Goal: Task Accomplishment & Management: Use online tool/utility

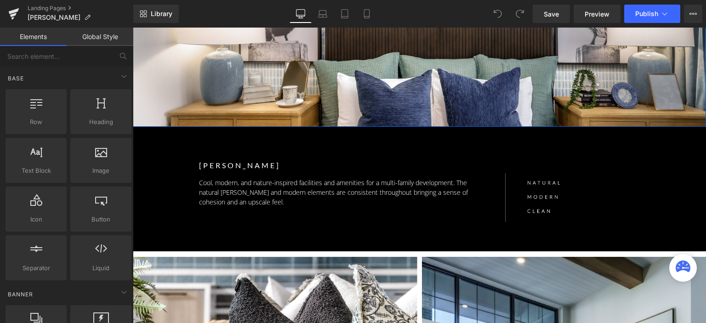
scroll to position [184, 0]
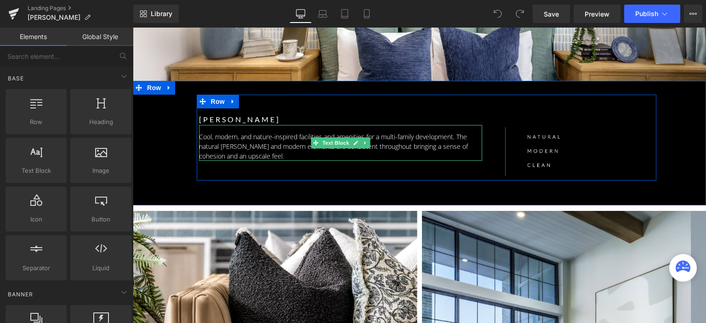
click at [231, 143] on p "Cool, modern, and nature-inspired facilities and amenities for a multi-family d…" at bounding box center [341, 146] width 284 height 29
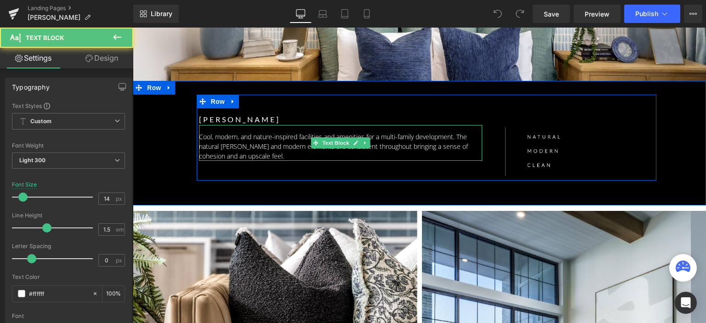
click at [229, 141] on p "Cool, modern, and nature-inspired facilities and amenities for a multi-family d…" at bounding box center [341, 146] width 284 height 29
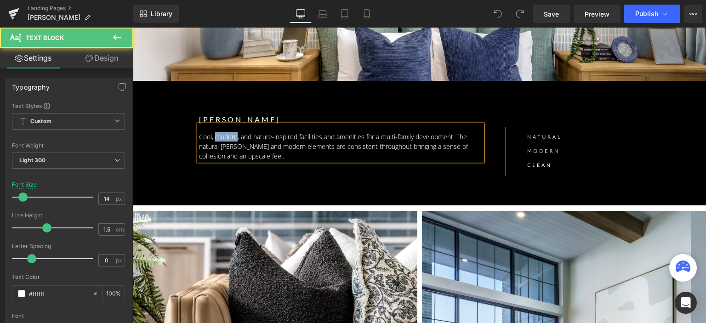
click at [229, 141] on p "Cool, modern, and nature-inspired facilities and amenities for a multi-family d…" at bounding box center [341, 146] width 284 height 29
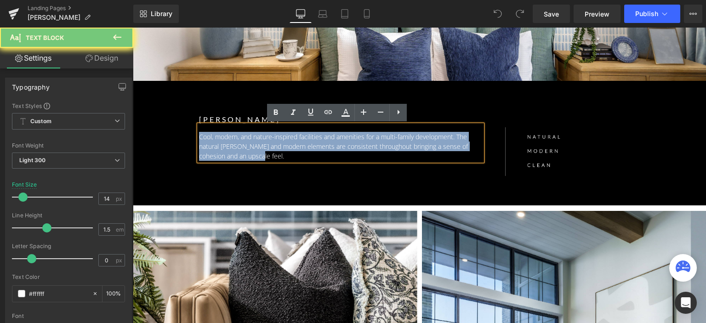
click at [229, 141] on p "Cool, modern, and nature-inspired facilities and amenities for a multi-family d…" at bounding box center [341, 146] width 284 height 29
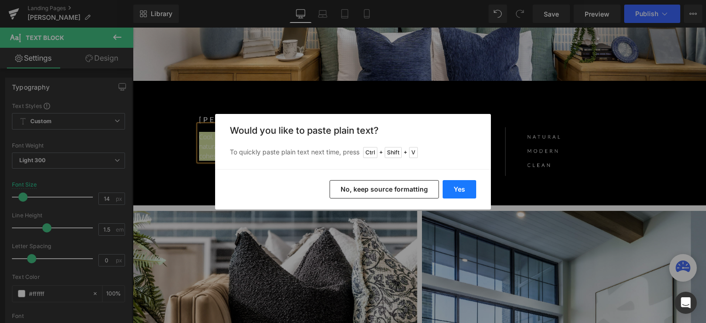
click at [457, 188] on button "Yes" at bounding box center [460, 189] width 34 height 18
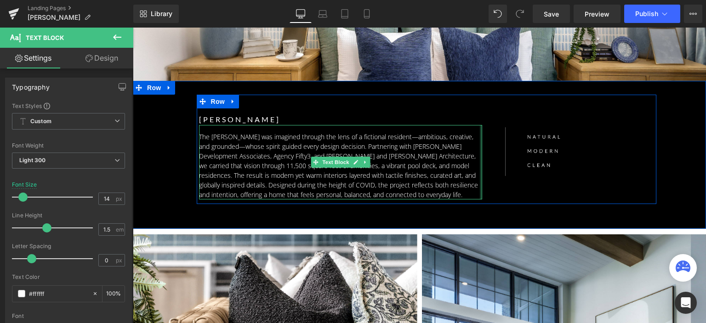
drag, startPoint x: 477, startPoint y: 160, endPoint x: 486, endPoint y: 159, distance: 8.7
click at [486, 159] on div "DAVENPORT Text Block The Davenport was imagined through the lens of a fictional…" at bounding box center [350, 150] width 307 height 100
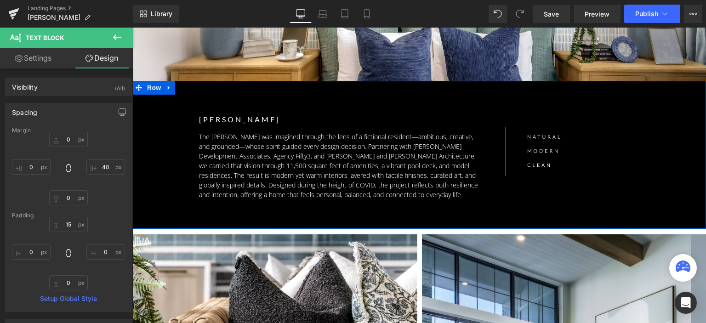
click at [167, 145] on div "DAVENPORT Text Block The Davenport was imagined through the lens of a fictional…" at bounding box center [426, 150] width 536 height 110
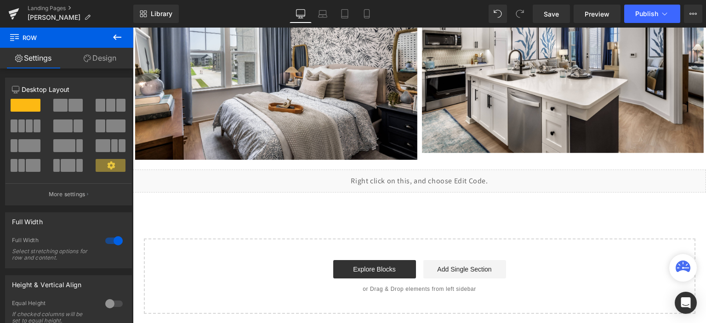
scroll to position [2032, 0]
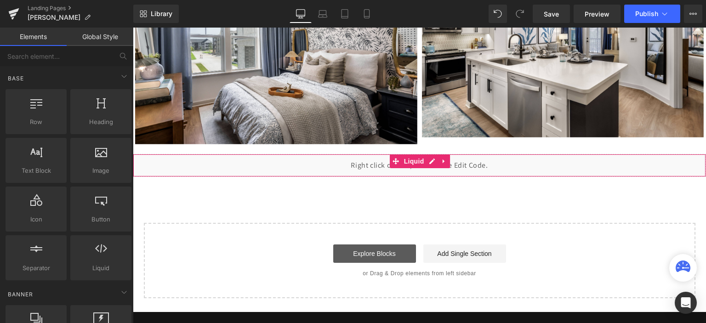
drag, startPoint x: 535, startPoint y: 285, endPoint x: 403, endPoint y: 257, distance: 135.6
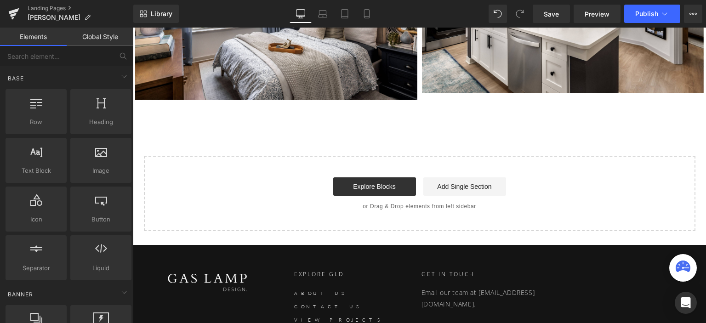
scroll to position [2078, 0]
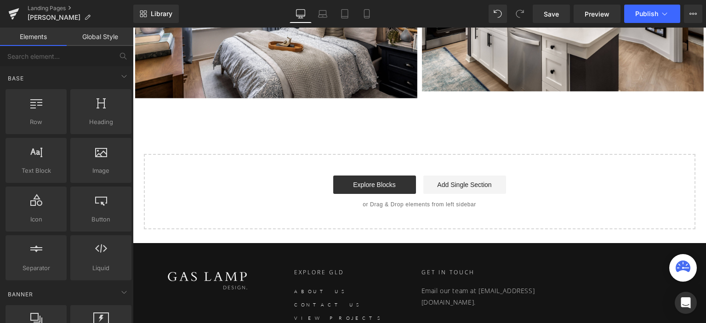
drag, startPoint x: 523, startPoint y: 174, endPoint x: 401, endPoint y: 165, distance: 122.5
drag, startPoint x: 268, startPoint y: 137, endPoint x: 643, endPoint y: 7, distance: 397.0
click at [643, 7] on button "Publish" at bounding box center [652, 14] width 56 height 18
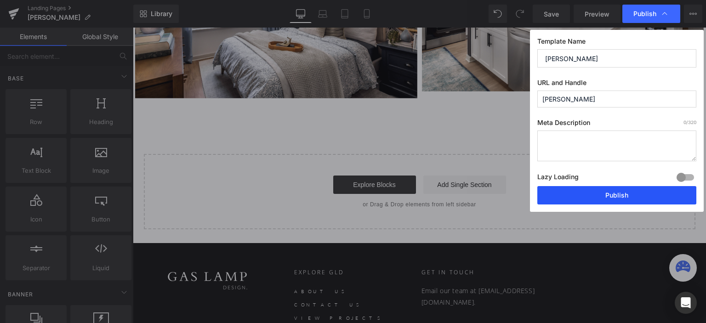
click at [582, 189] on button "Publish" at bounding box center [616, 195] width 159 height 18
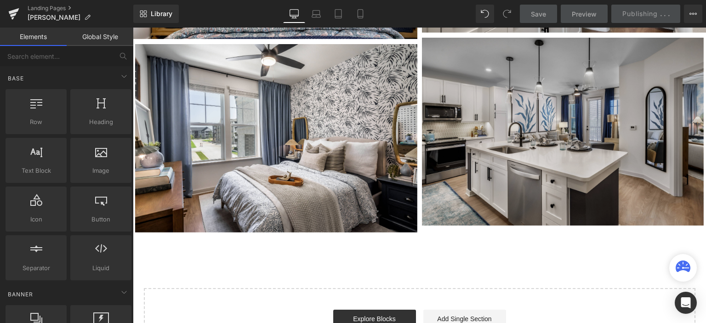
scroll to position [1940, 0]
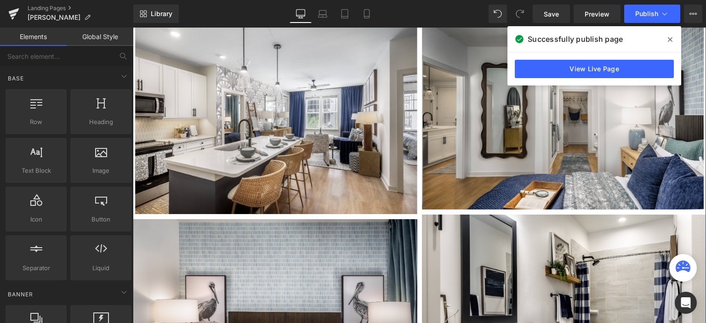
scroll to position [1527, 0]
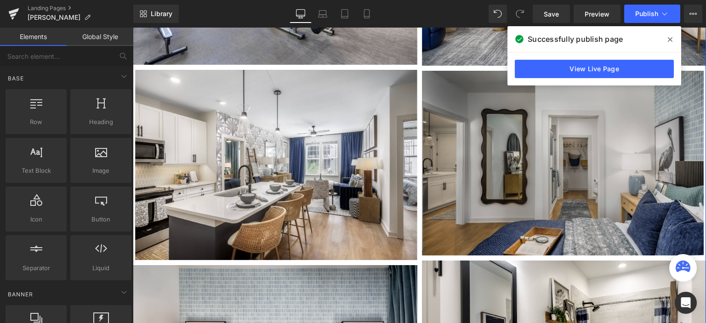
click at [465, 131] on img at bounding box center [563, 163] width 282 height 185
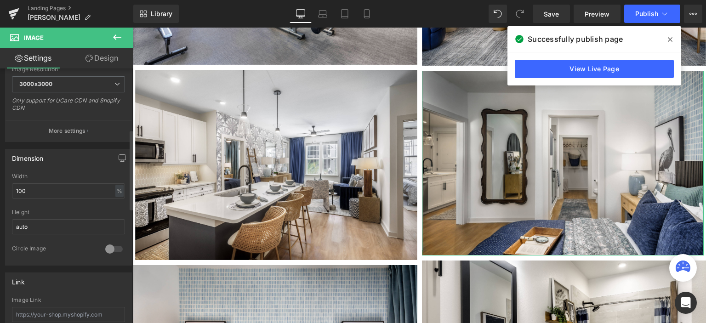
scroll to position [230, 0]
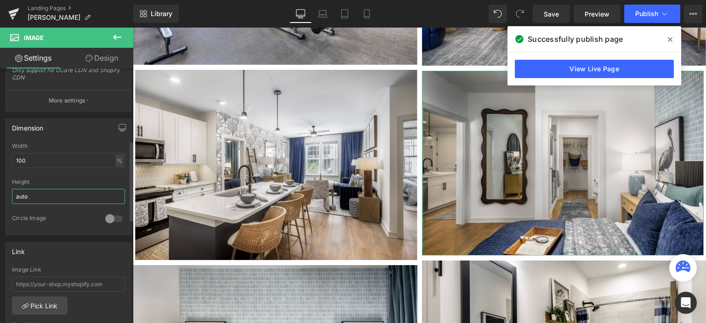
click at [34, 190] on input "auto" at bounding box center [68, 196] width 113 height 15
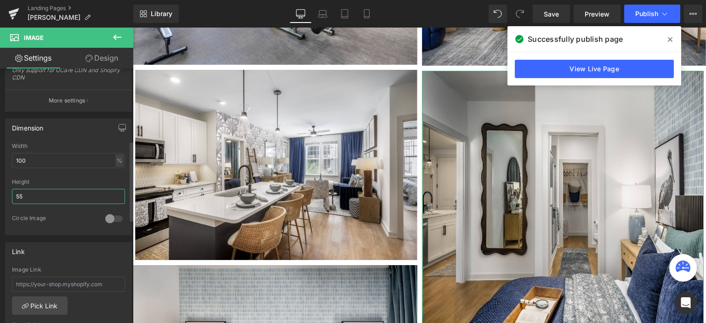
type input "5"
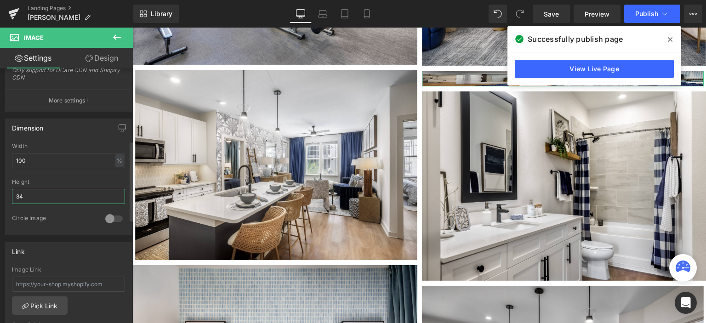
type input "3"
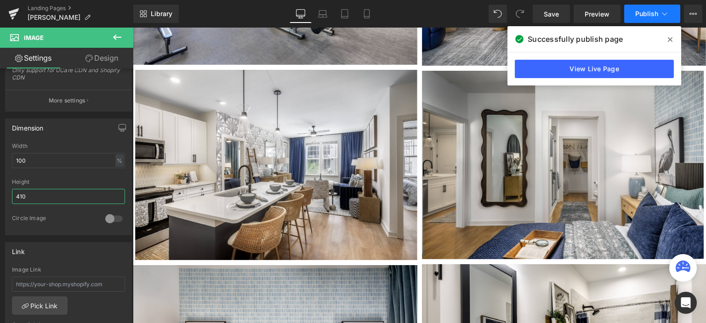
type input "410"
click at [635, 11] on button "Publish" at bounding box center [652, 14] width 56 height 18
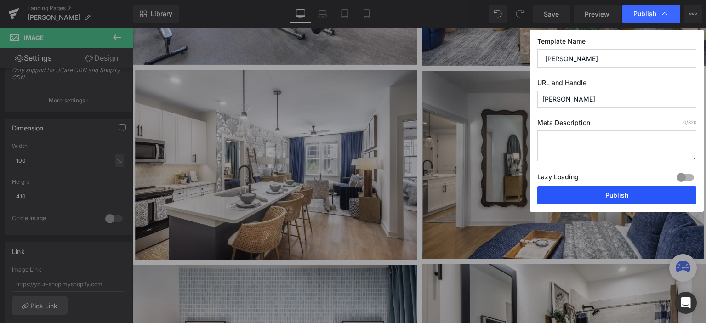
click at [588, 200] on button "Publish" at bounding box center [616, 195] width 159 height 18
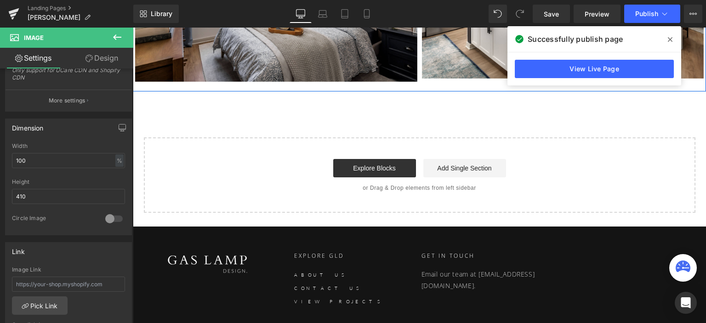
scroll to position [2055, 0]
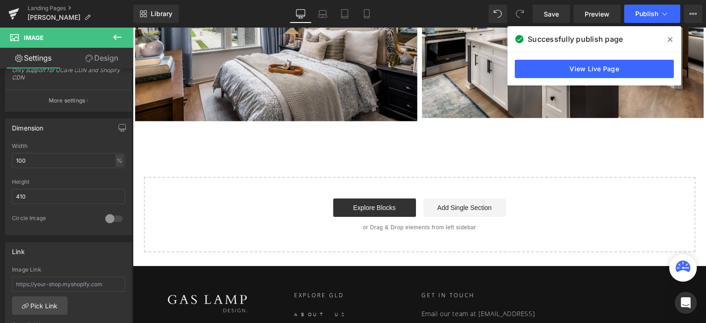
click at [313, 208] on div "Explore Blocks Add Single Section" at bounding box center [420, 208] width 522 height 18
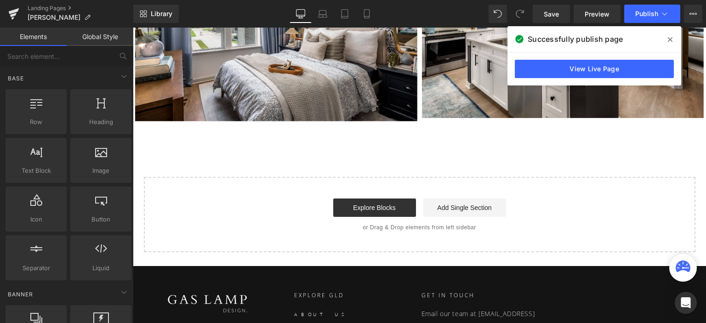
drag, startPoint x: 376, startPoint y: 208, endPoint x: 396, endPoint y: 228, distance: 27.9
click at [396, 228] on p "or Drag & Drop elements from left sidebar" at bounding box center [420, 227] width 522 height 6
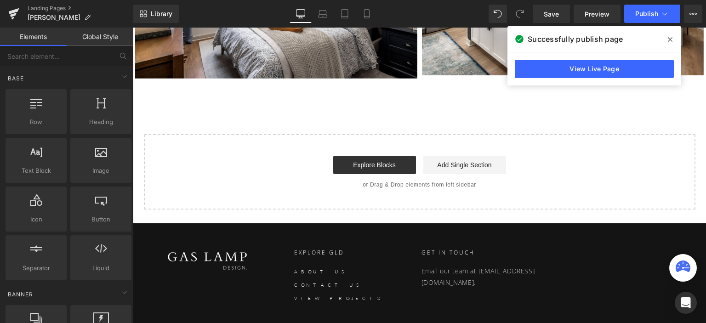
scroll to position [2147, 0]
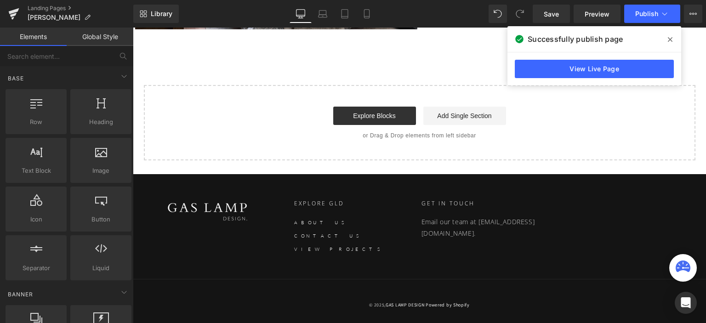
drag, startPoint x: 430, startPoint y: 159, endPoint x: 475, endPoint y: 161, distance: 44.6
click at [431, 159] on div "Select your layout" at bounding box center [419, 122] width 551 height 75
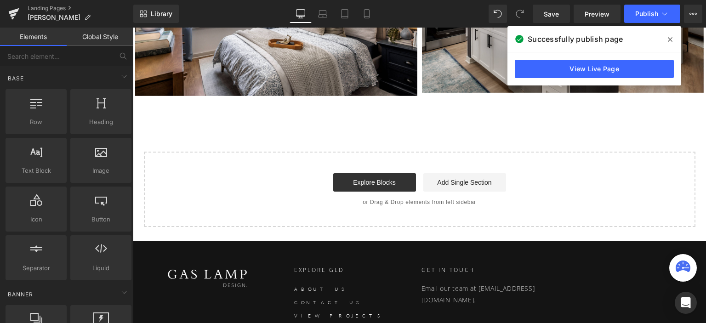
scroll to position [1963, 0]
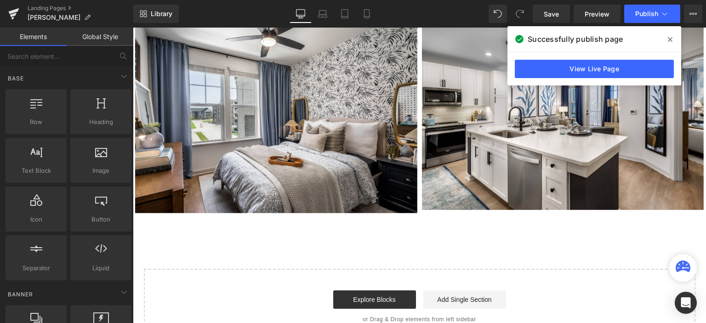
click at [669, 38] on icon at bounding box center [670, 39] width 5 height 5
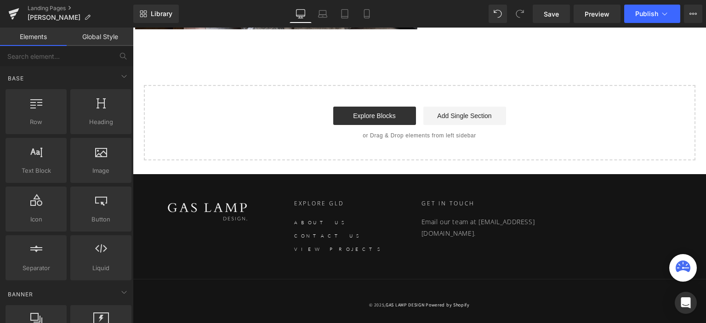
scroll to position [2055, 0]
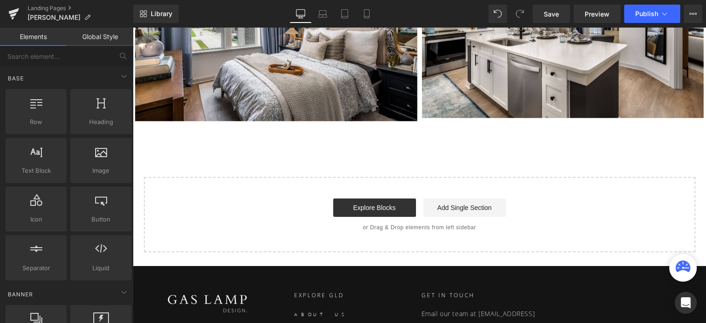
click at [403, 229] on p "or Drag & Drop elements from left sidebar" at bounding box center [420, 227] width 522 height 6
click at [451, 191] on div "Start building your page Explore Blocks Add Single Section or Drag & Drop eleme…" at bounding box center [420, 215] width 550 height 74
click at [453, 191] on div "Start building your page Explore Blocks Add Single Section or Drag & Drop eleme…" at bounding box center [420, 215] width 550 height 74
click at [444, 209] on link "Add Single Section" at bounding box center [464, 208] width 83 height 18
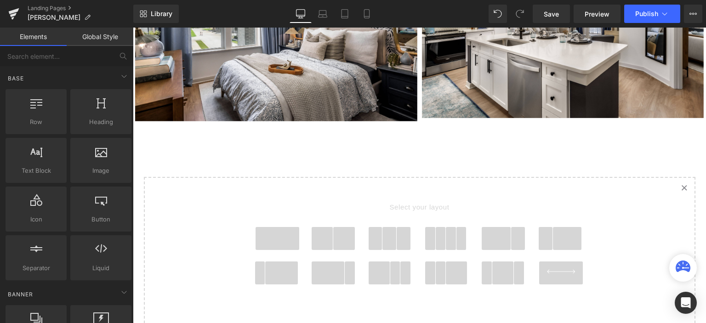
click at [682, 189] on icon at bounding box center [684, 187] width 5 height 5
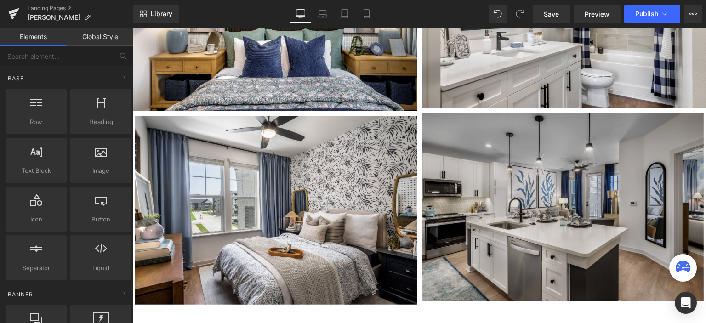
scroll to position [1871, 0]
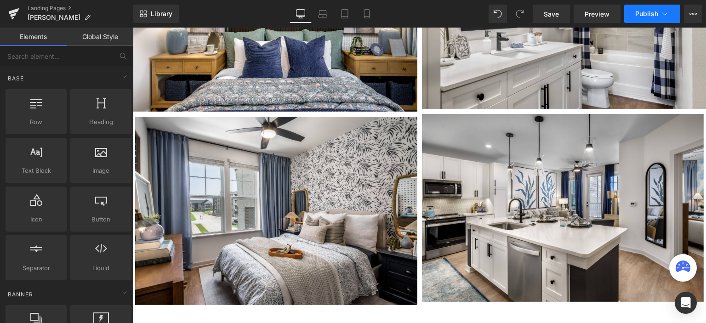
click at [641, 16] on span "Publish" at bounding box center [646, 13] width 23 height 7
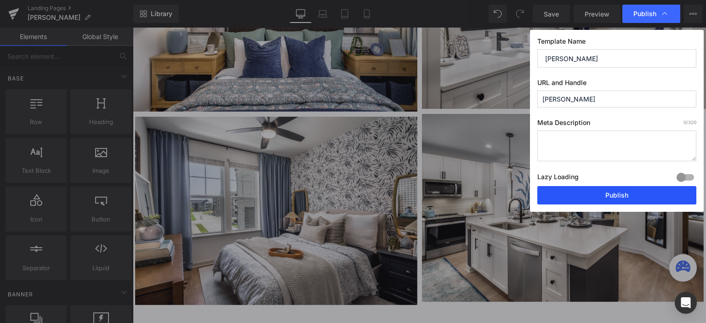
drag, startPoint x: 468, startPoint y: 168, endPoint x: 601, endPoint y: 196, distance: 135.6
click at [601, 196] on button "Publish" at bounding box center [616, 195] width 159 height 18
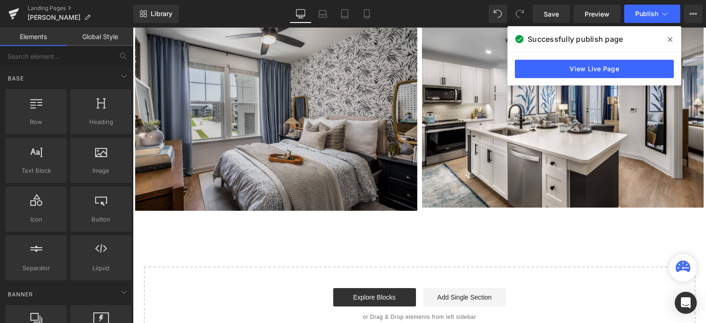
scroll to position [1963, 0]
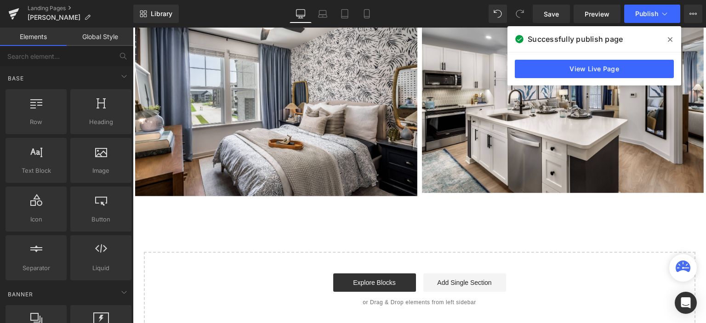
scroll to position [2009, 0]
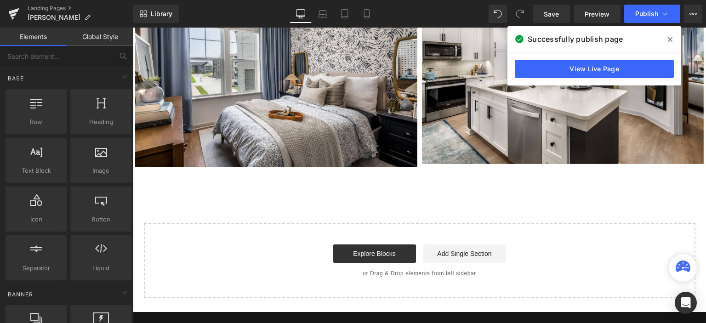
click at [310, 255] on div "Explore Blocks Add Single Section" at bounding box center [420, 253] width 522 height 18
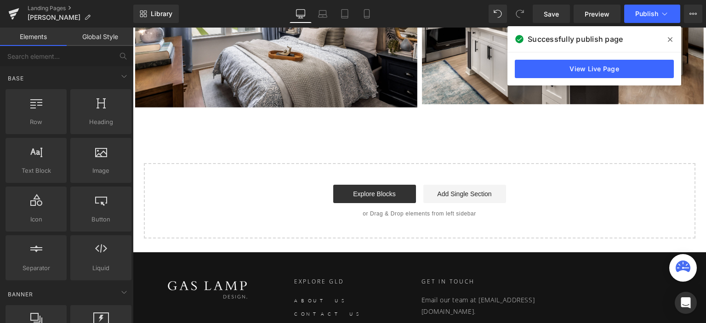
scroll to position [2147, 0]
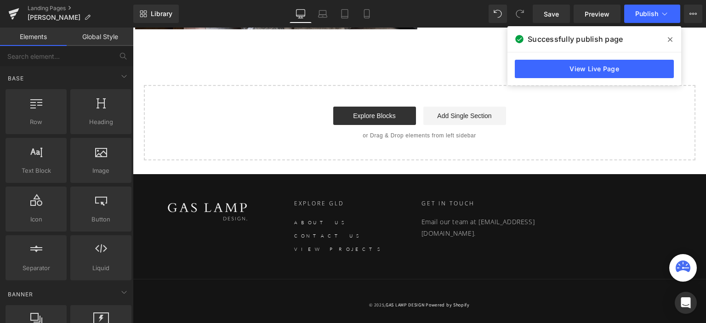
click at [256, 154] on div "Start building your page Explore Blocks Add Single Section or Drag & Drop eleme…" at bounding box center [420, 123] width 550 height 74
click at [669, 39] on icon at bounding box center [670, 39] width 5 height 5
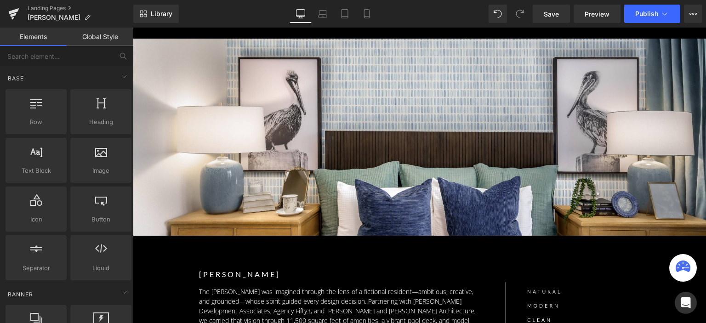
scroll to position [0, 0]
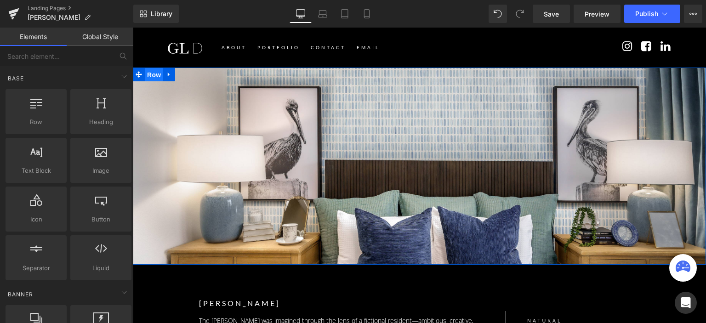
click at [158, 75] on span "Row" at bounding box center [154, 75] width 18 height 14
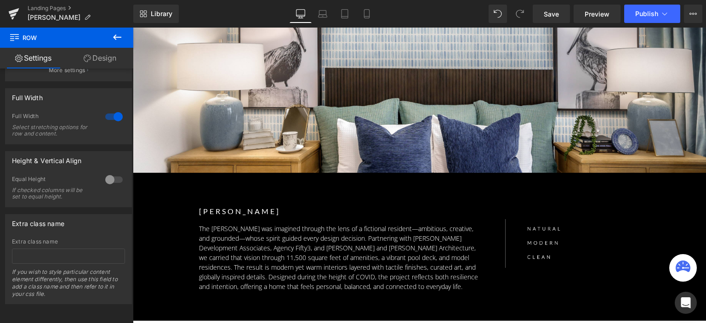
scroll to position [138, 0]
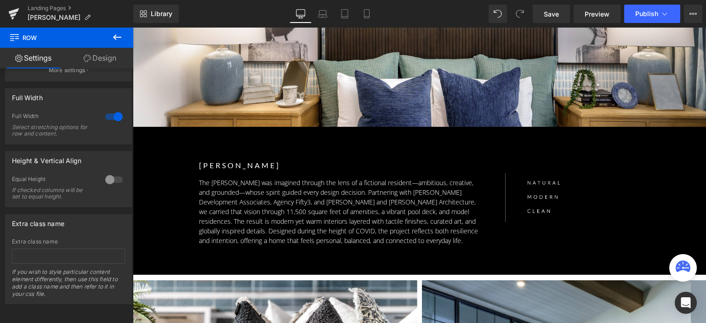
click at [350, 222] on p "The Davenport was imagined through the lens of a fictional resident—ambitious, …" at bounding box center [341, 212] width 284 height 68
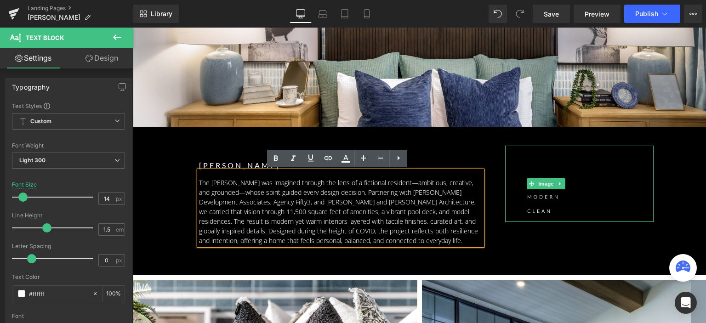
click at [528, 202] on img at bounding box center [546, 184] width 82 height 76
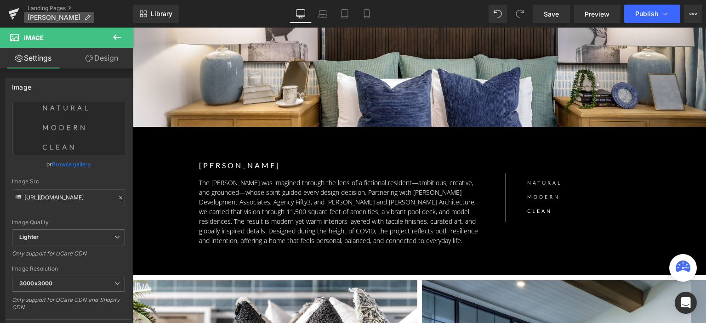
click at [84, 16] on icon at bounding box center [87, 17] width 6 height 6
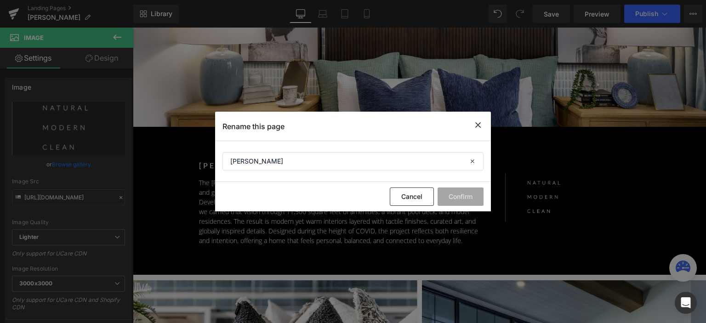
click at [480, 125] on icon at bounding box center [477, 124] width 11 height 11
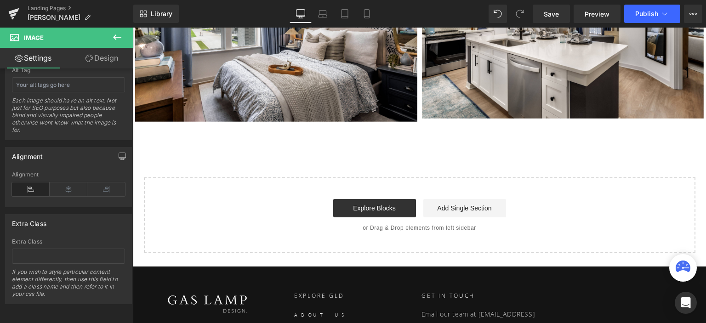
scroll to position [2101, 0]
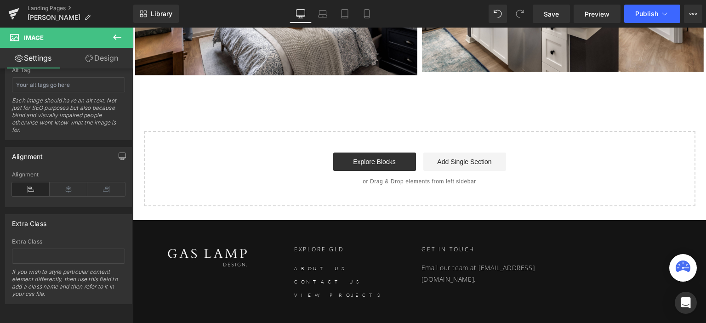
click at [278, 148] on div "Start building your page Explore Blocks Add Single Section or Drag & Drop eleme…" at bounding box center [420, 169] width 550 height 74
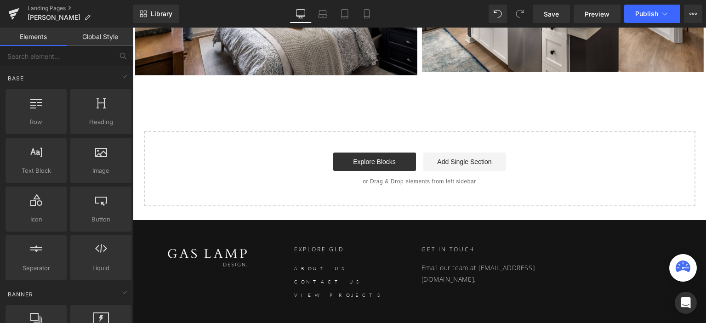
click at [421, 187] on div "Start building your page Explore Blocks Add Single Section or Drag & Drop eleme…" at bounding box center [420, 169] width 550 height 74
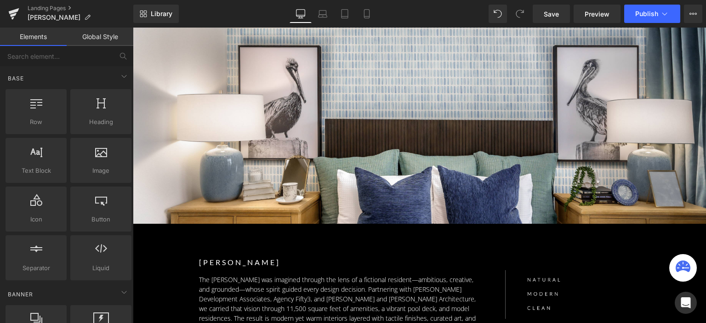
scroll to position [33, 0]
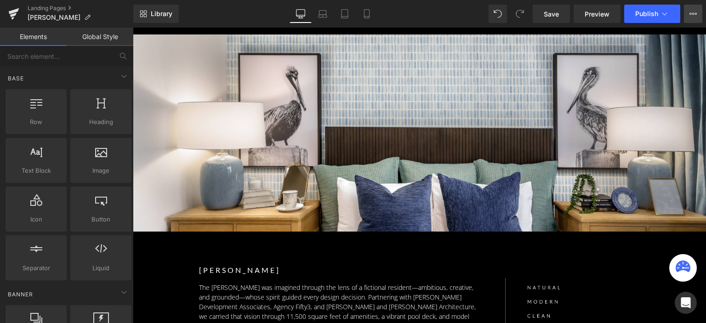
click at [696, 11] on icon at bounding box center [692, 13] width 7 height 7
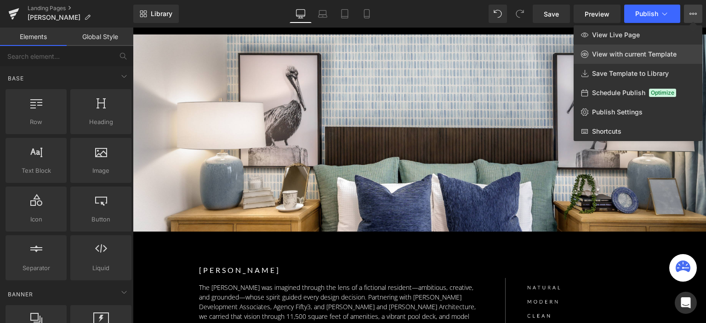
click at [590, 52] on link "View with current Template" at bounding box center [637, 54] width 129 height 19
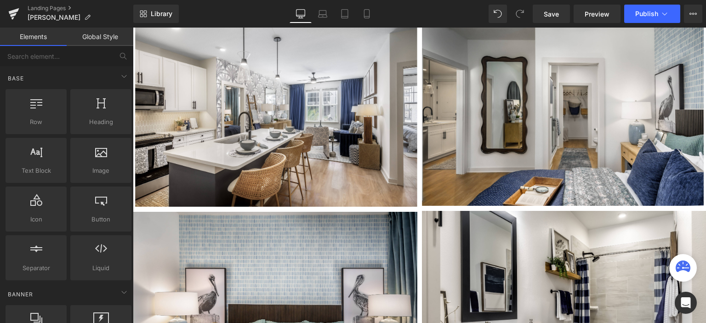
scroll to position [1504, 0]
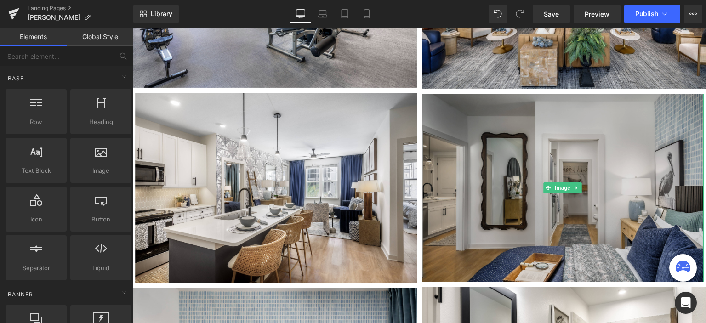
click at [505, 171] on img at bounding box center [563, 188] width 282 height 188
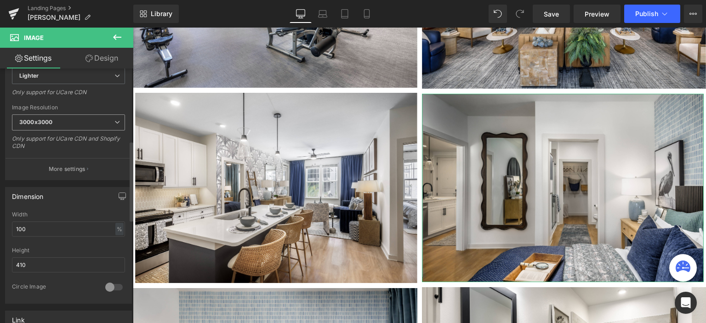
scroll to position [230, 0]
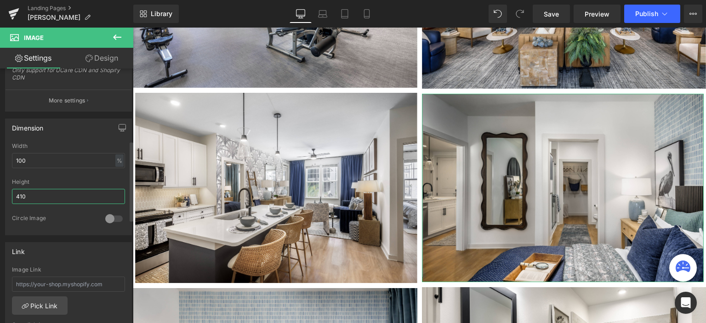
drag, startPoint x: 19, startPoint y: 194, endPoint x: 12, endPoint y: 194, distance: 7.4
click at [12, 194] on input "410" at bounding box center [68, 196] width 113 height 15
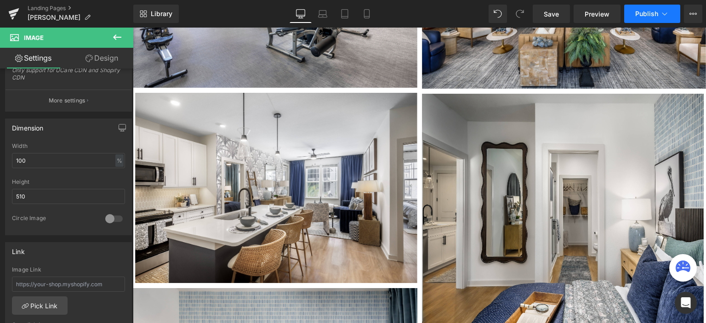
click at [635, 14] on span "Publish" at bounding box center [646, 13] width 23 height 7
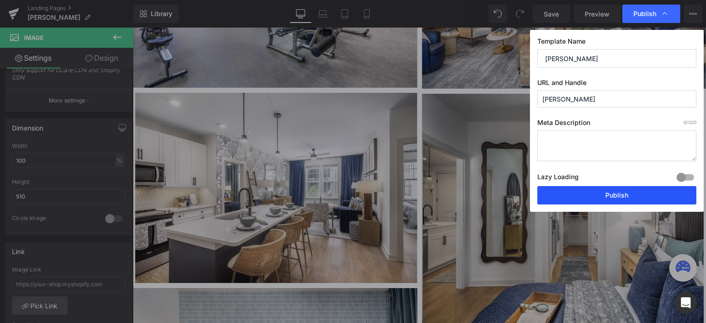
click at [581, 197] on button "Publish" at bounding box center [616, 195] width 159 height 18
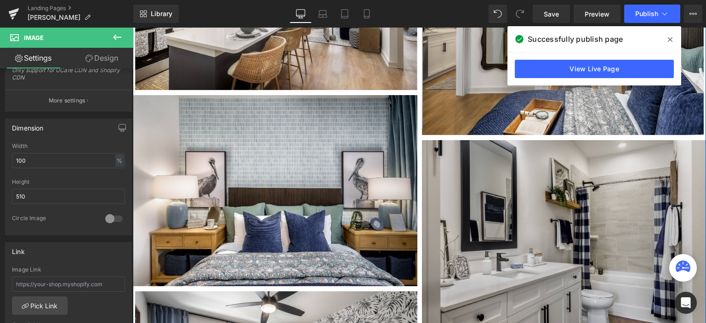
scroll to position [1641, 0]
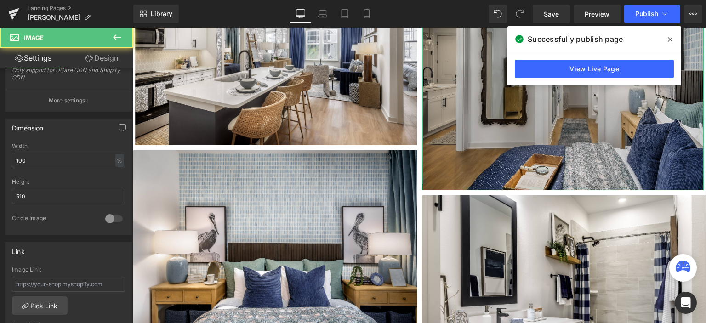
click at [453, 145] on img at bounding box center [563, 73] width 282 height 234
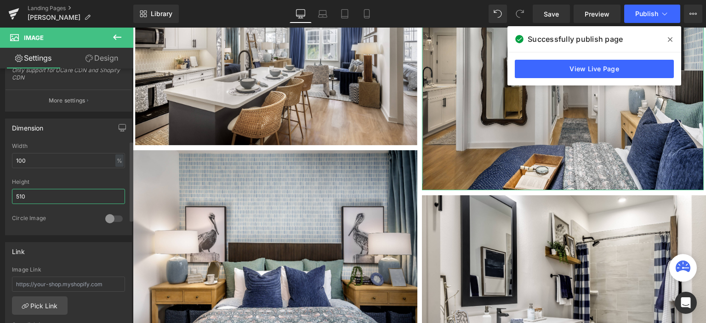
click at [19, 195] on input "510" at bounding box center [68, 196] width 113 height 15
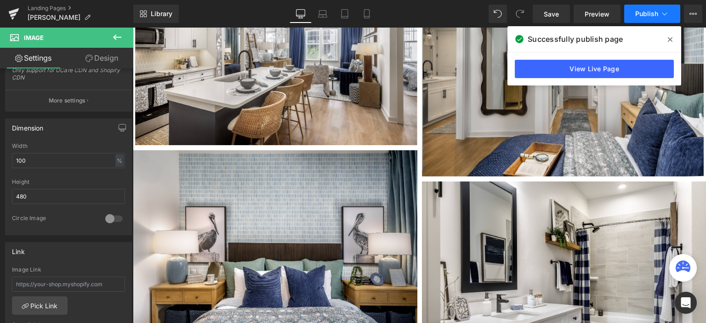
click at [640, 11] on span "Publish" at bounding box center [646, 13] width 23 height 7
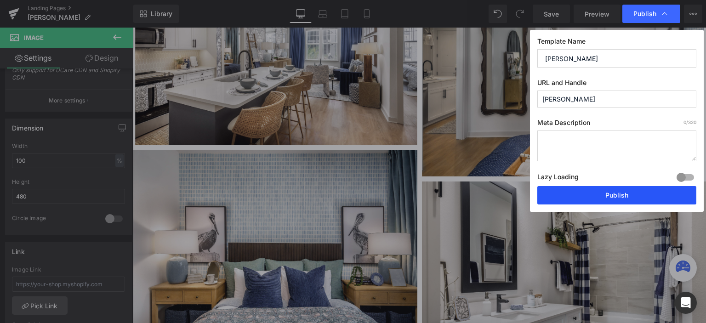
click at [592, 193] on button "Publish" at bounding box center [616, 195] width 159 height 18
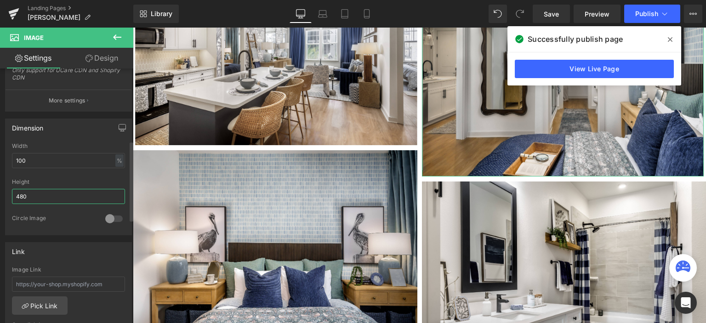
click at [27, 195] on input "480" at bounding box center [68, 196] width 113 height 15
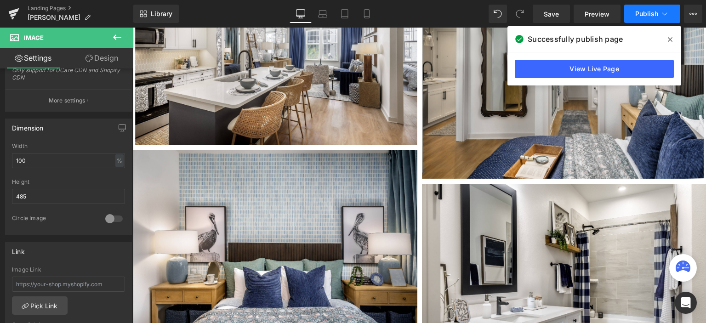
click at [639, 15] on span "Publish" at bounding box center [646, 13] width 23 height 7
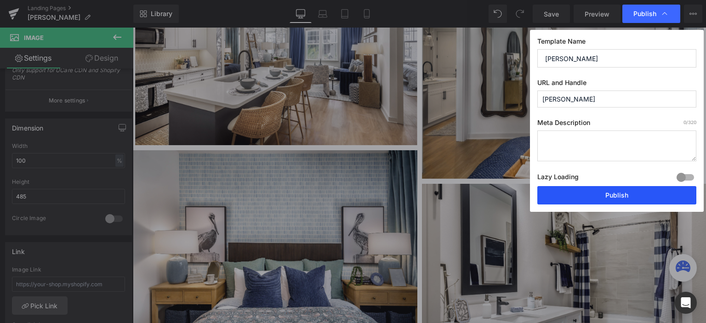
click at [606, 196] on button "Publish" at bounding box center [616, 195] width 159 height 18
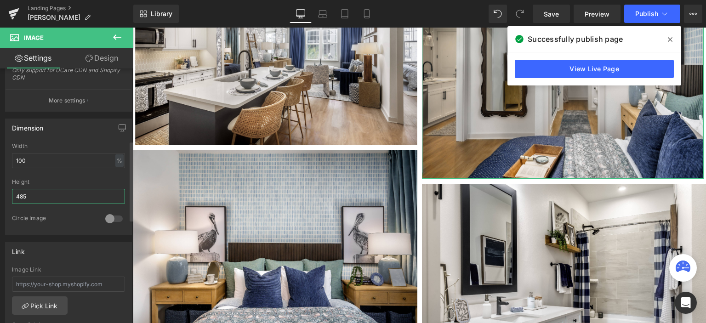
click at [26, 196] on input "485" at bounding box center [68, 196] width 113 height 15
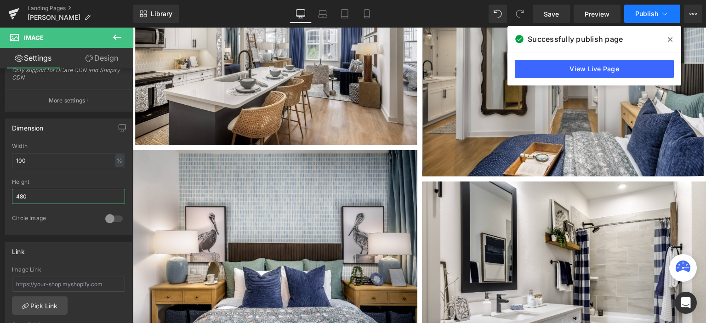
type input "480"
click at [642, 13] on span "Publish" at bounding box center [646, 13] width 23 height 7
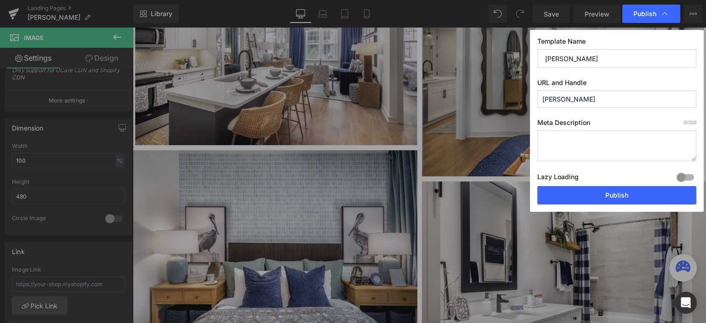
click at [642, 13] on span "Publish" at bounding box center [644, 14] width 23 height 8
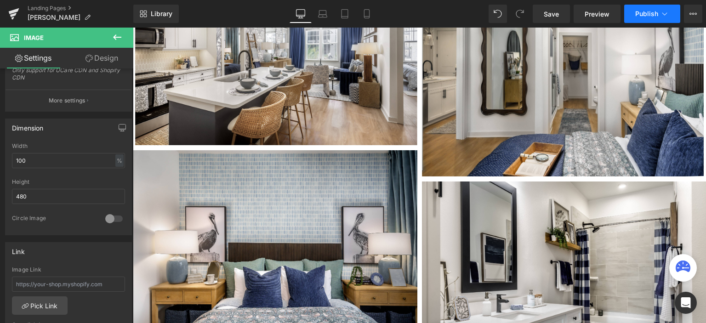
click at [642, 13] on span "Publish" at bounding box center [646, 13] width 23 height 7
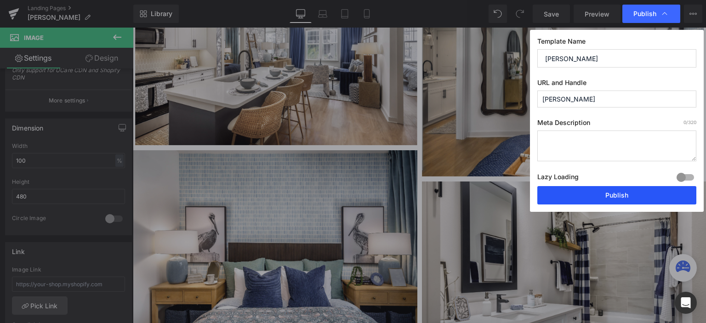
click at [607, 197] on button "Publish" at bounding box center [616, 195] width 159 height 18
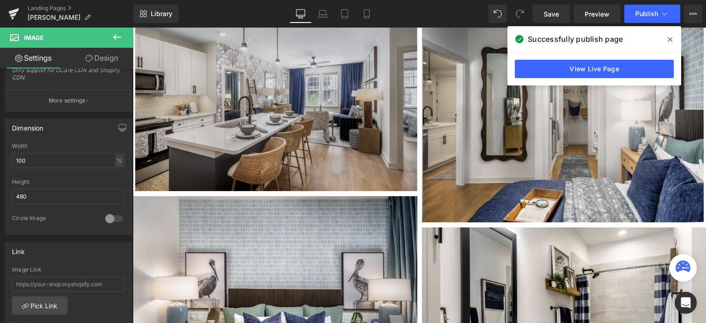
scroll to position [1779, 0]
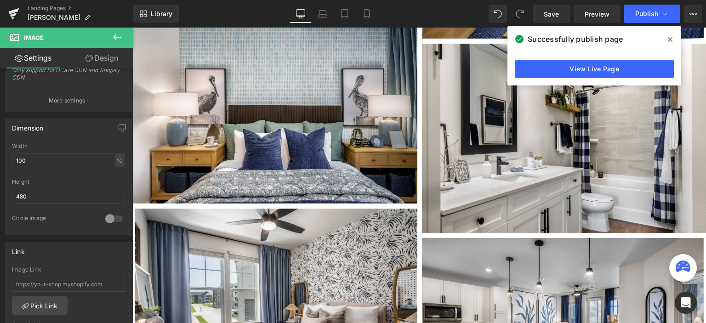
click at [670, 38] on icon at bounding box center [670, 39] width 5 height 7
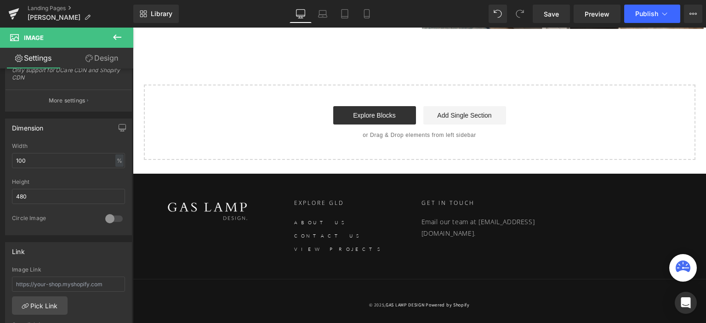
scroll to position [2038, 0]
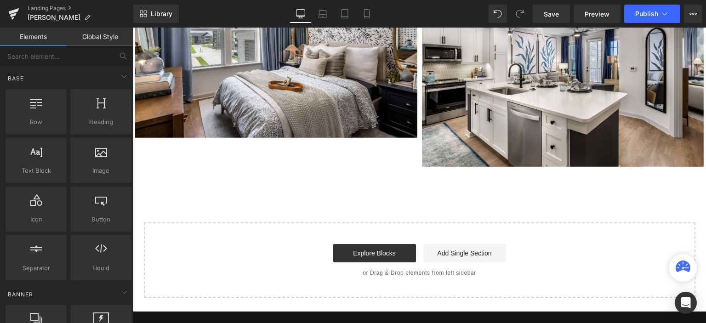
click at [191, 239] on div "Start building your page Explore Blocks Add Single Section or Drag & Drop eleme…" at bounding box center [420, 260] width 550 height 74
click at [229, 252] on div "Explore Blocks Add Single Section" at bounding box center [420, 253] width 522 height 18
click at [231, 252] on div "Explore Blocks Add Single Section" at bounding box center [420, 253] width 522 height 18
click at [698, 12] on button "View Live Page View with current Template Save Template to Library Schedule Pub…" at bounding box center [693, 14] width 18 height 18
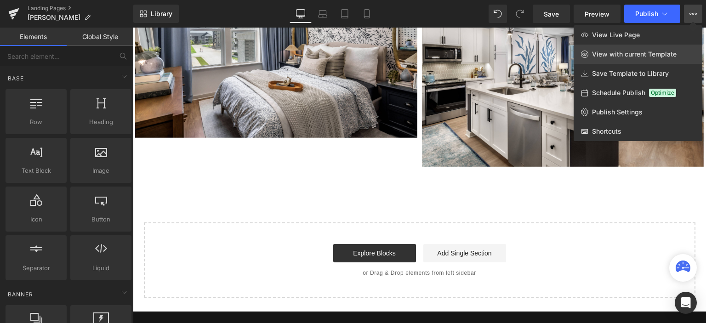
click at [620, 54] on span "View with current Template" at bounding box center [634, 54] width 85 height 8
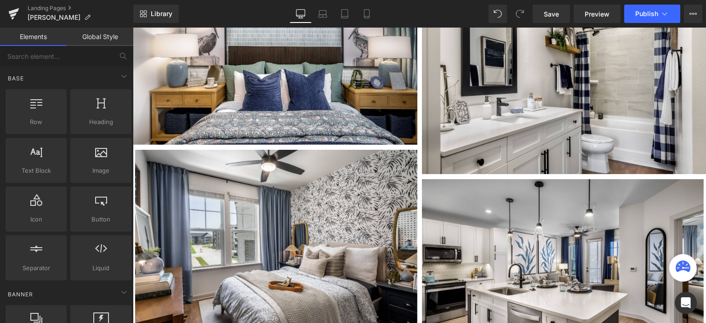
scroll to position [1763, 0]
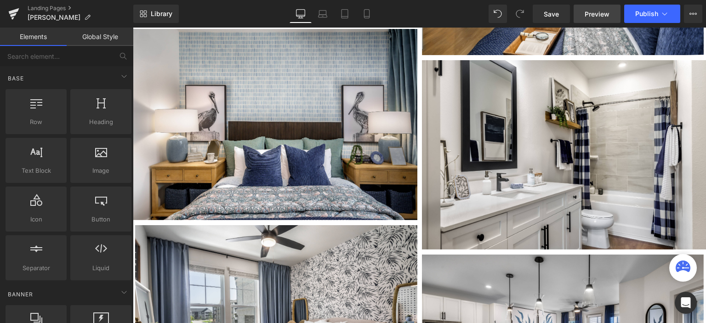
click at [594, 11] on span "Preview" at bounding box center [597, 14] width 25 height 10
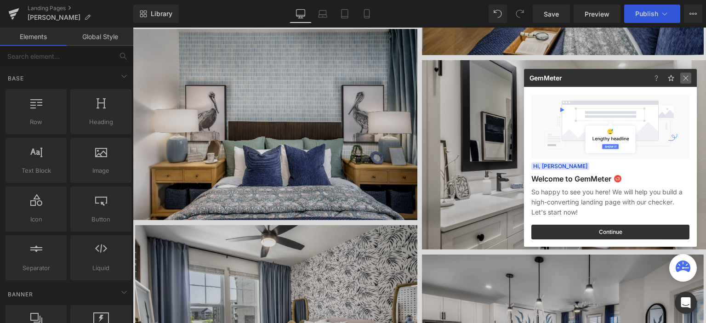
click at [687, 77] on img at bounding box center [685, 78] width 11 height 11
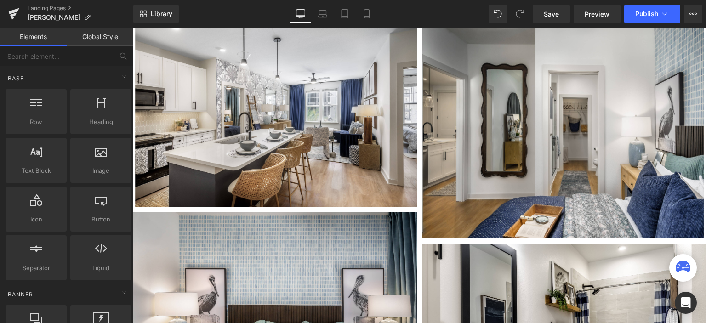
scroll to position [1579, 0]
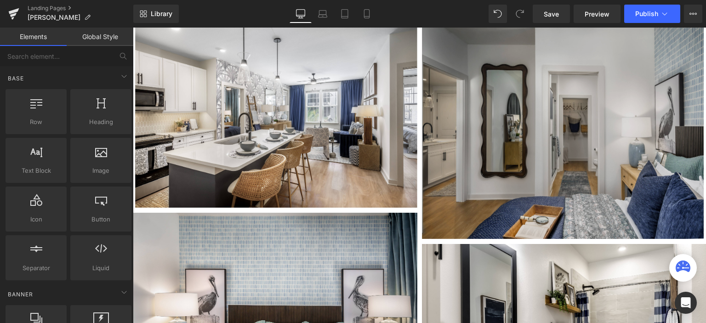
click at [459, 134] on img at bounding box center [563, 128] width 282 height 221
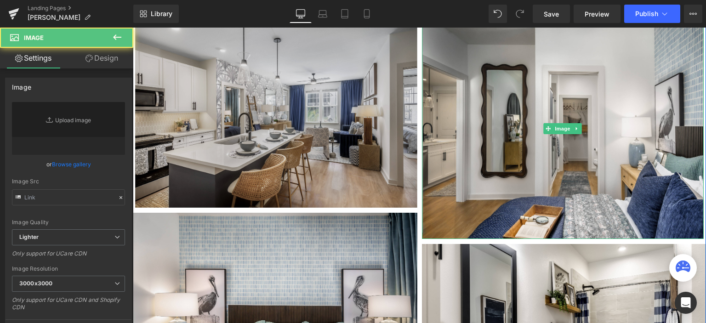
type input "https://ucarecdn.com/e4603b4a-253d-4ed3-9ff8-5e58b8818c34/-/format/auto/-/previ…"
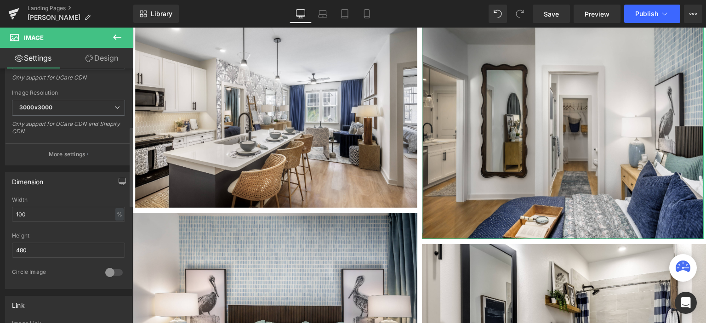
scroll to position [184, 0]
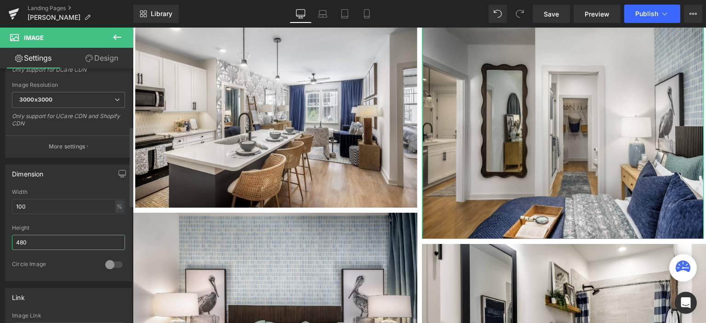
click at [25, 241] on input "480" at bounding box center [68, 242] width 113 height 15
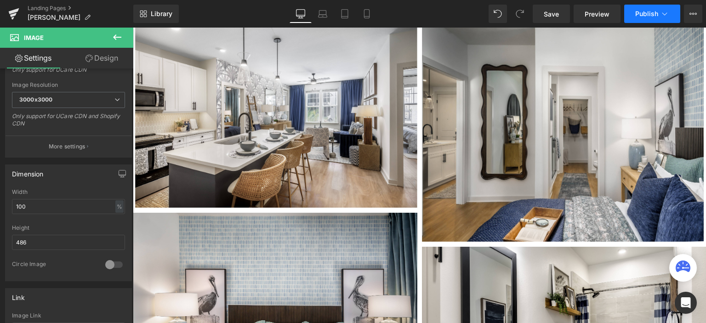
click at [648, 21] on button "Publish" at bounding box center [652, 14] width 56 height 18
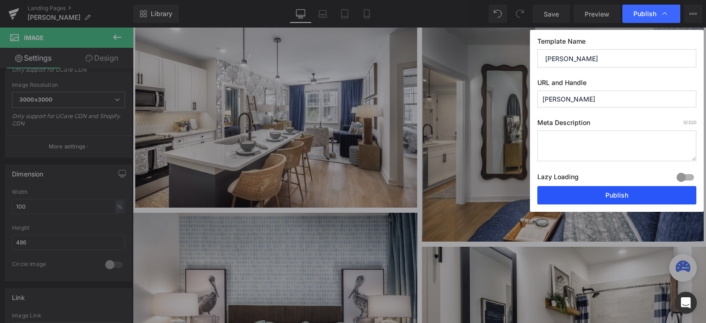
click at [594, 192] on button "Publish" at bounding box center [616, 195] width 159 height 18
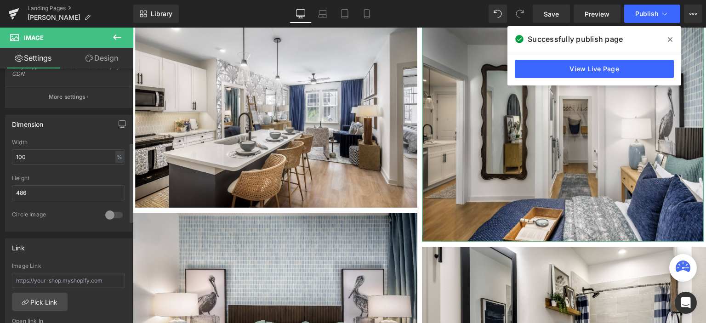
scroll to position [276, 0]
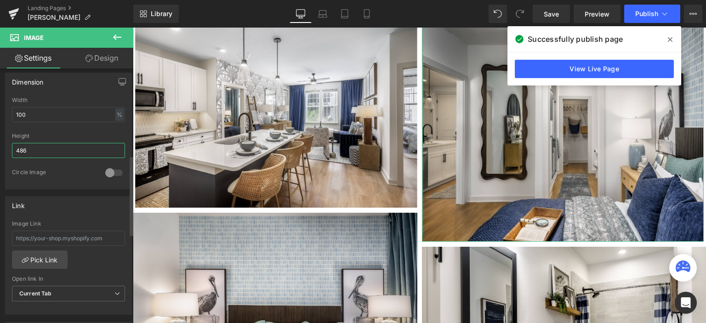
click at [27, 148] on input "486" at bounding box center [68, 150] width 113 height 15
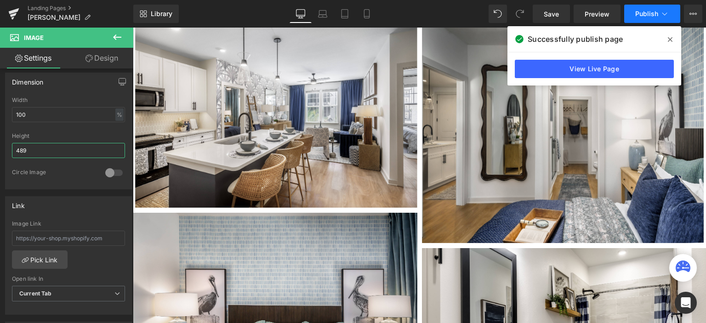
type input "489"
click at [640, 13] on span "Publish" at bounding box center [646, 13] width 23 height 7
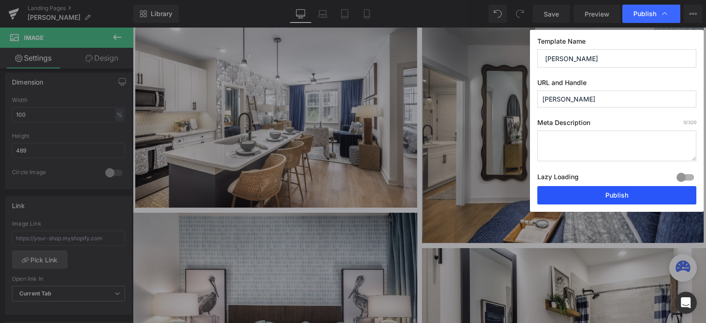
click at [616, 190] on button "Publish" at bounding box center [616, 195] width 159 height 18
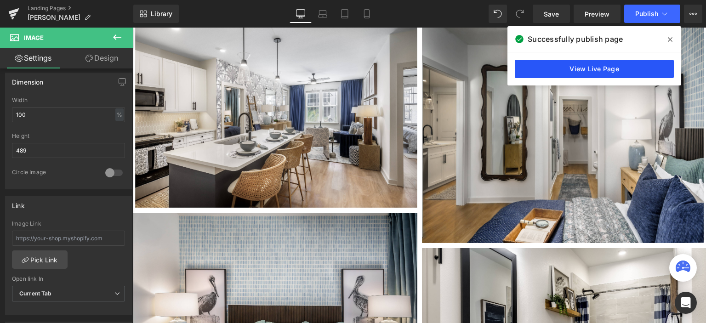
click at [624, 70] on link "View Live Page" at bounding box center [594, 69] width 159 height 18
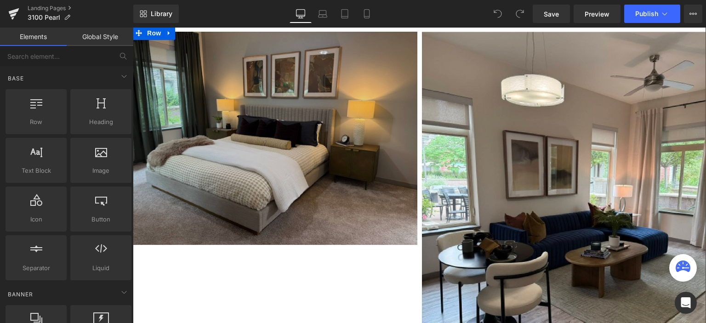
scroll to position [349, 0]
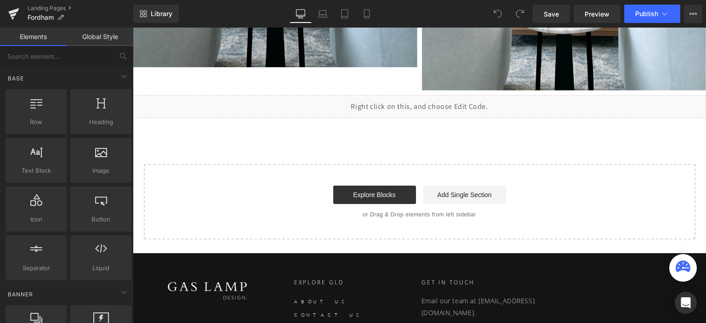
scroll to position [673, 0]
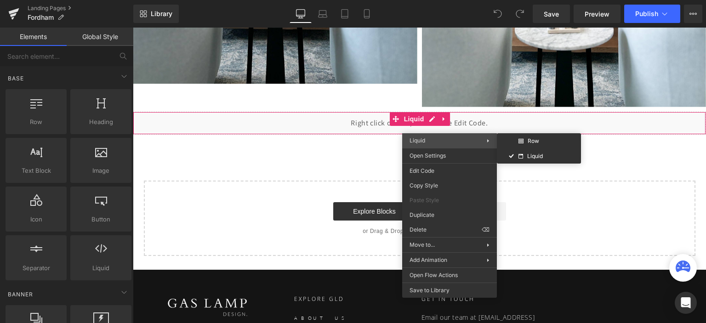
click at [437, 141] on span "Liquid" at bounding box center [447, 140] width 77 height 8
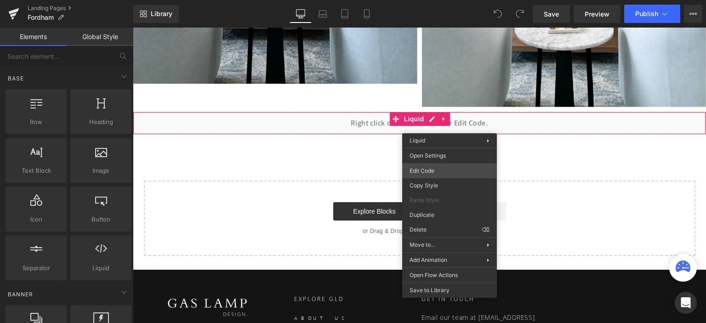
click at [430, 0] on div "You are previewing how the will restyle your page. You can not edit Elements in…" at bounding box center [353, 0] width 706 height 0
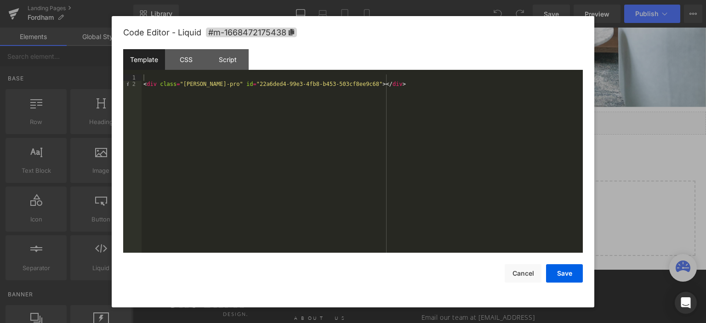
click at [360, 85] on div "< div class = "robin-pro" id = "22a6ded4-99e3-4fb8-b453-503cf8ee9c68" > </ div >" at bounding box center [362, 170] width 441 height 192
click at [187, 58] on div "CSS" at bounding box center [186, 59] width 42 height 21
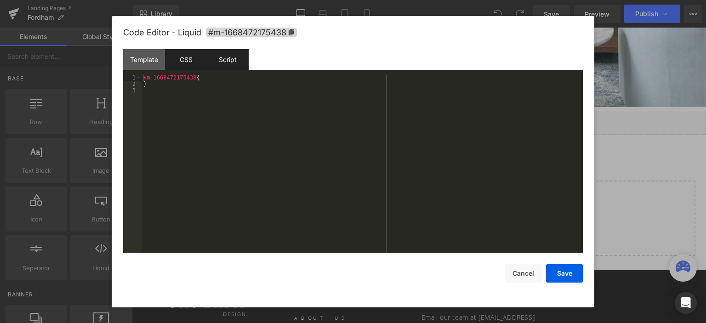
click at [224, 60] on div "Script" at bounding box center [228, 59] width 42 height 21
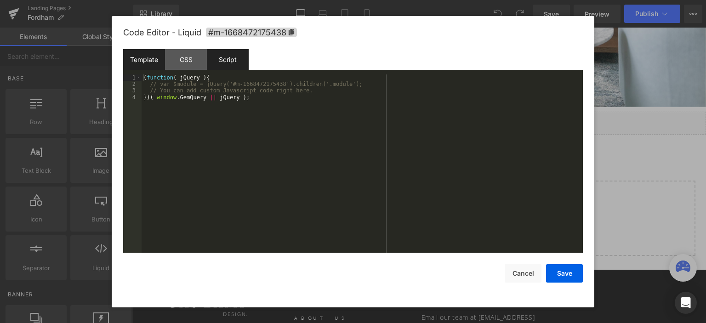
click at [153, 60] on div "Template" at bounding box center [144, 59] width 42 height 21
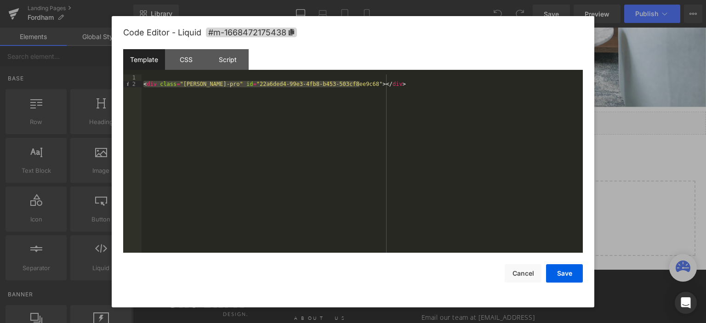
click at [208, 83] on div "< div class = "robin-pro" id = "22a6ded4-99e3-4fb8-b453-503cf8ee9c68" > </ div >" at bounding box center [362, 163] width 441 height 179
click at [208, 83] on div "< div class = "robin-pro" id = "22a6ded4-99e3-4fb8-b453-503cf8ee9c68" > </ div >" at bounding box center [362, 170] width 441 height 192
click at [208, 83] on div "< div class = "robin-pro" id = "22a6ded4-99e3-4fb8-b453-503cf8ee9c68" > </ div >" at bounding box center [362, 163] width 441 height 179
click at [208, 83] on div "< div class = "robin-pro" id = "22a6ded4-99e3-4fb8-b453-503cf8ee9c68" > </ div >" at bounding box center [362, 170] width 441 height 192
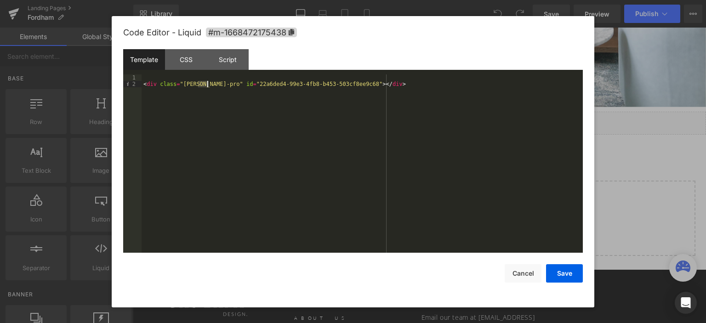
click at [208, 83] on div "< div class = "robin-pro" id = "22a6ded4-99e3-4fb8-b453-503cf8ee9c68" > </ div >" at bounding box center [362, 170] width 441 height 192
click at [193, 55] on div "CSS" at bounding box center [186, 59] width 42 height 21
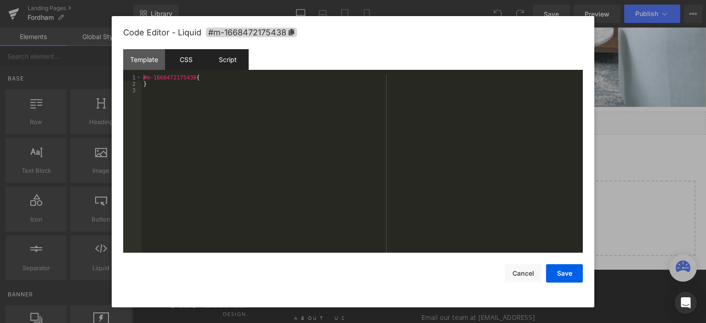
click at [221, 57] on div "Script" at bounding box center [228, 59] width 42 height 21
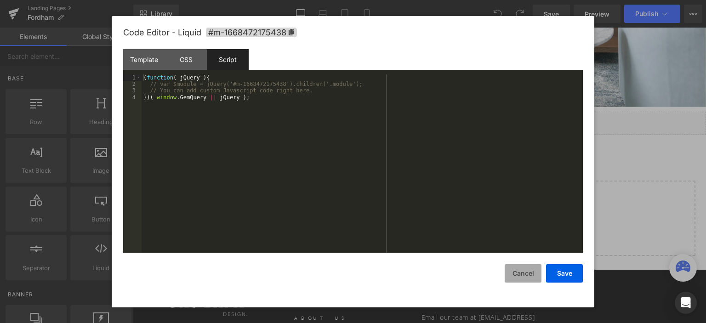
click at [530, 275] on button "Cancel" at bounding box center [523, 273] width 37 height 18
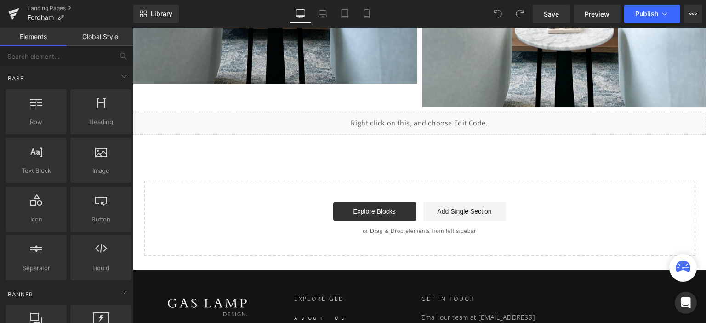
click at [379, 120] on div "Liquid" at bounding box center [419, 123] width 573 height 23
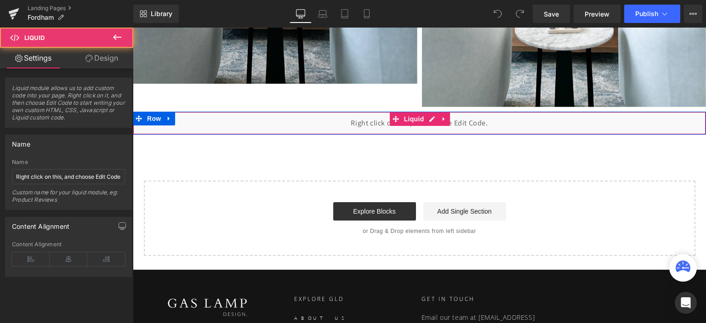
click at [353, 120] on div "Liquid" at bounding box center [419, 123] width 573 height 23
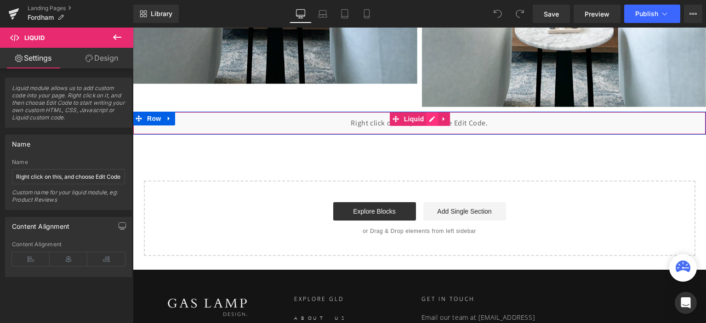
click at [426, 116] on div "Liquid" at bounding box center [419, 123] width 573 height 23
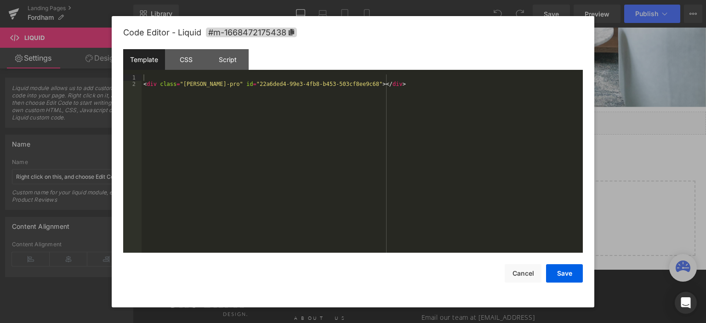
click at [268, 90] on div "< div class = "robin-pro" id = "22a6ded4-99e3-4fb8-b453-503cf8ee9c68" > </ div >" at bounding box center [362, 170] width 441 height 192
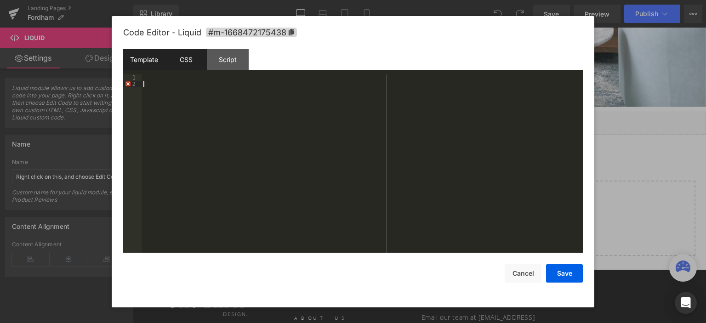
click at [187, 60] on div "CSS" at bounding box center [186, 59] width 42 height 21
click at [187, 80] on div "#m-1668472175438 { }" at bounding box center [362, 170] width 441 height 192
click at [228, 63] on div "Script" at bounding box center [228, 59] width 42 height 21
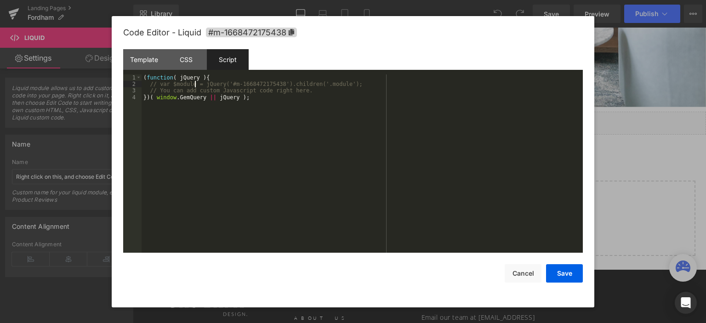
click at [194, 85] on div "( function ( jQuery ) { // var $module = jQuery('#m-1668472175438').children('.…" at bounding box center [362, 170] width 441 height 192
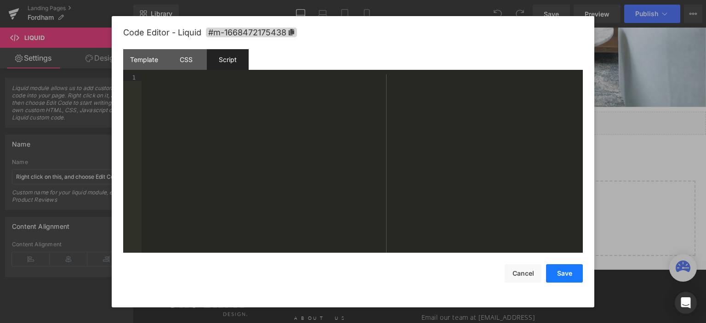
click at [565, 272] on button "Save" at bounding box center [564, 273] width 37 height 18
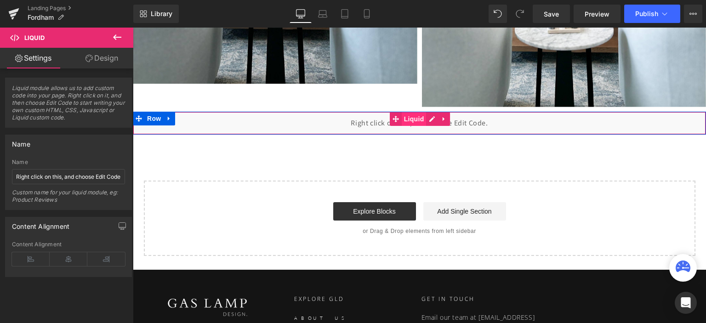
click at [406, 119] on span "Liquid" at bounding box center [414, 119] width 25 height 14
click at [429, 119] on div "Liquid" at bounding box center [419, 123] width 573 height 23
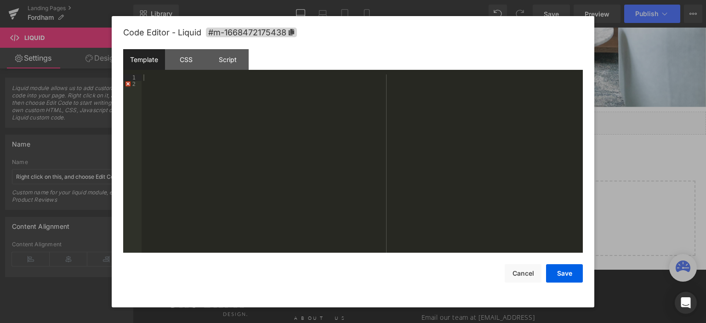
click at [151, 60] on div "Template" at bounding box center [144, 59] width 42 height 21
click at [185, 60] on div "CSS" at bounding box center [186, 59] width 42 height 21
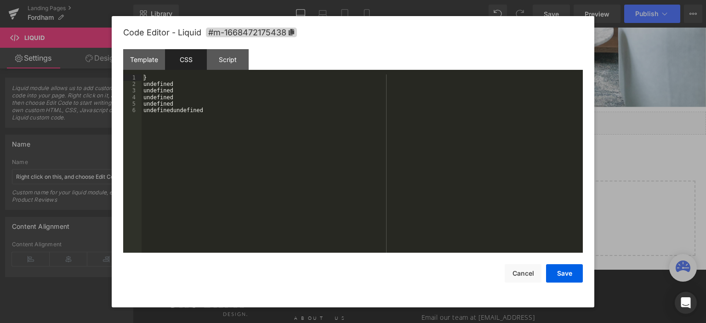
click at [210, 108] on div "} undefined undefined undefined undefined undefinedundefined" at bounding box center [362, 170] width 441 height 192
click at [238, 62] on div "Script" at bounding box center [228, 59] width 42 height 21
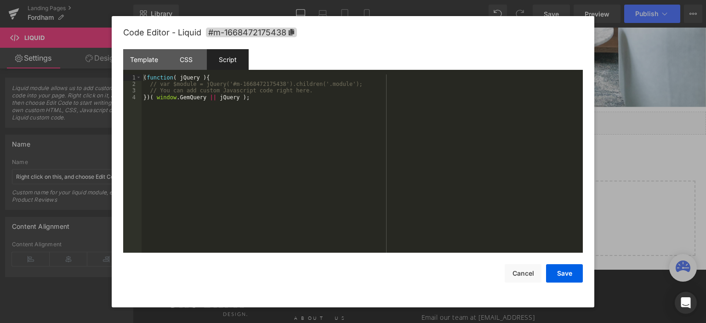
click at [243, 131] on div "( function ( jQuery ) { // var $module = jQuery('#m-1668472175438').children('.…" at bounding box center [362, 170] width 441 height 192
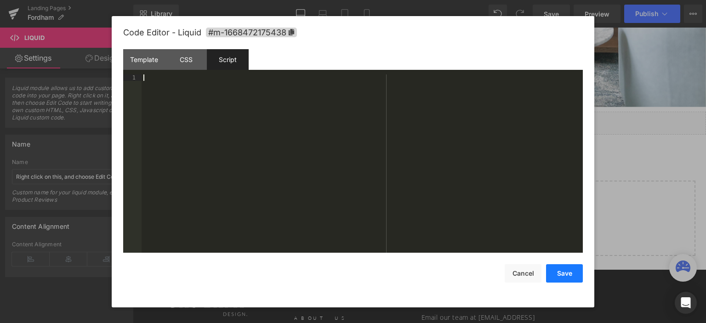
click at [565, 277] on button "Save" at bounding box center [564, 273] width 37 height 18
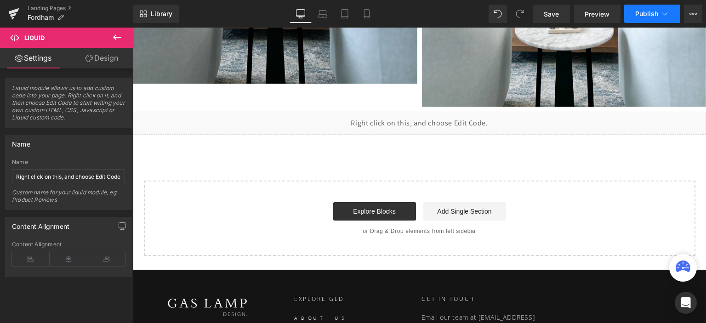
click at [643, 13] on span "Publish" at bounding box center [646, 13] width 23 height 7
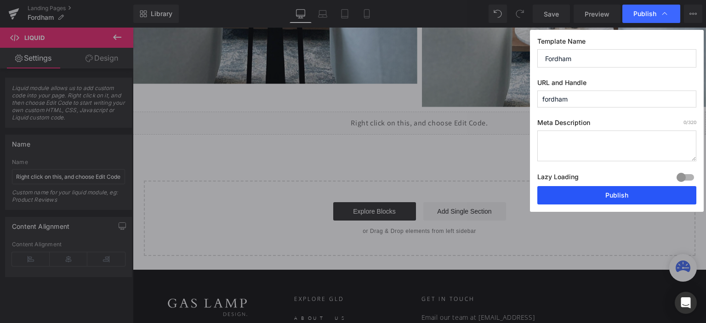
click at [590, 194] on button "Publish" at bounding box center [616, 195] width 159 height 18
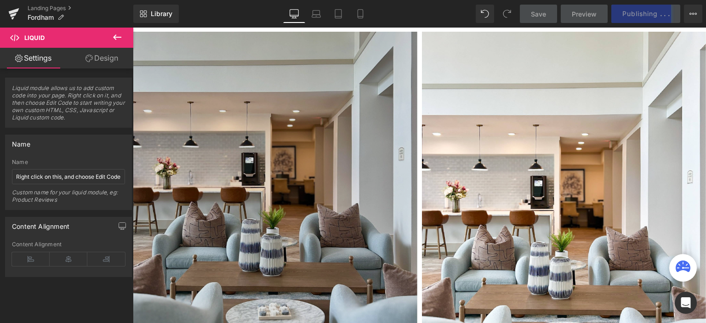
scroll to position [414, 0]
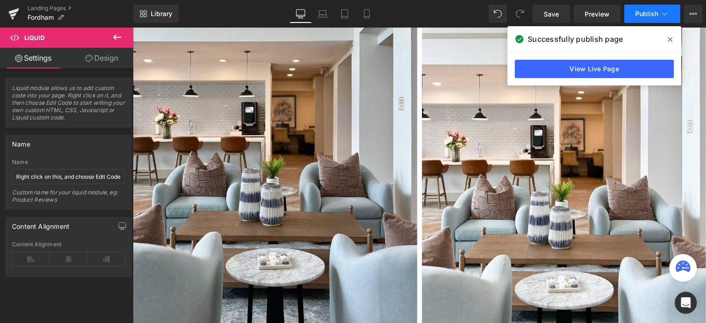
click at [643, 12] on span "Publish" at bounding box center [646, 13] width 23 height 7
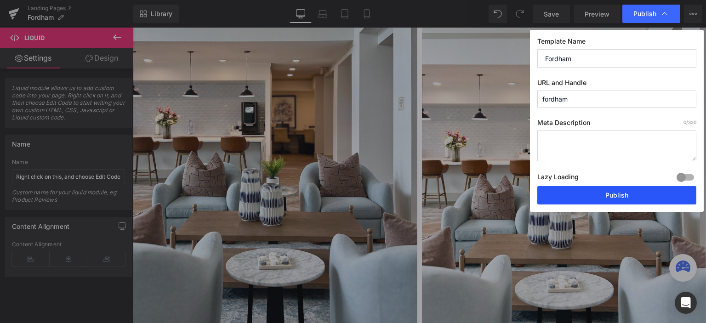
click at [601, 193] on button "Publish" at bounding box center [616, 195] width 159 height 18
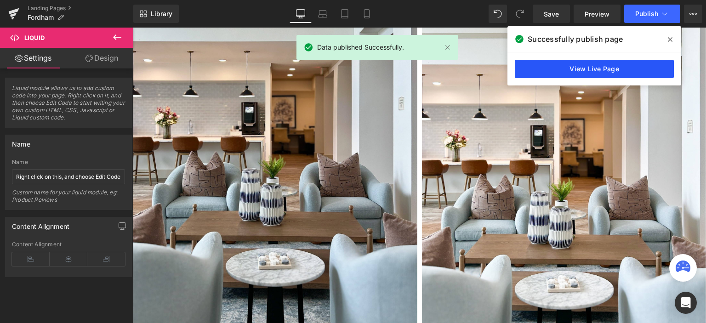
click at [601, 66] on link "View Live Page" at bounding box center [594, 69] width 159 height 18
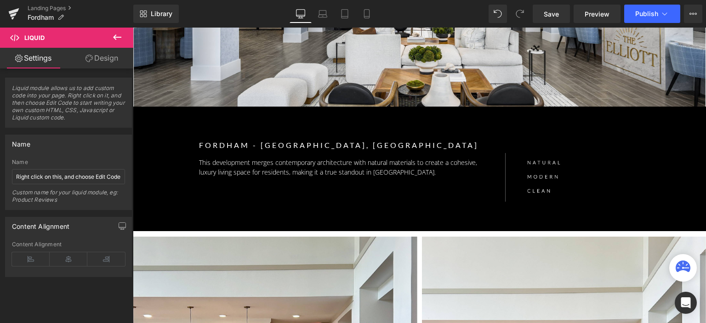
scroll to position [0, 0]
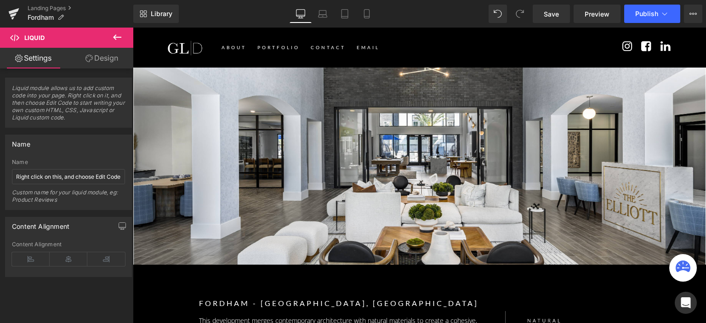
click at [335, 125] on div "Separator Row" at bounding box center [419, 166] width 573 height 197
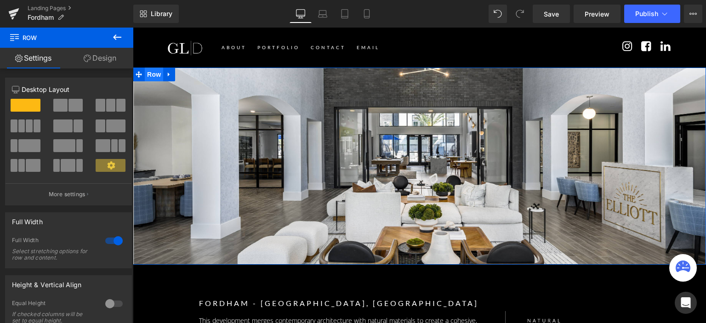
click at [155, 72] on span "Row" at bounding box center [154, 75] width 18 height 14
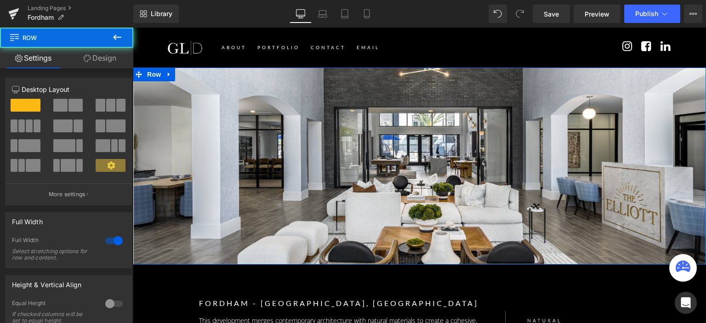
click at [97, 64] on link "Design" at bounding box center [100, 58] width 67 height 21
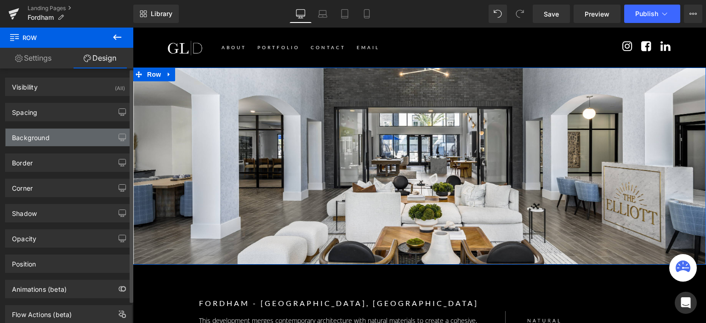
click at [46, 137] on div "Background" at bounding box center [31, 135] width 38 height 13
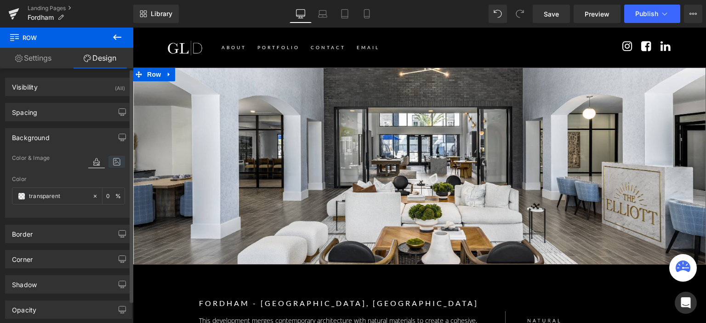
click at [116, 163] on icon at bounding box center [116, 162] width 17 height 12
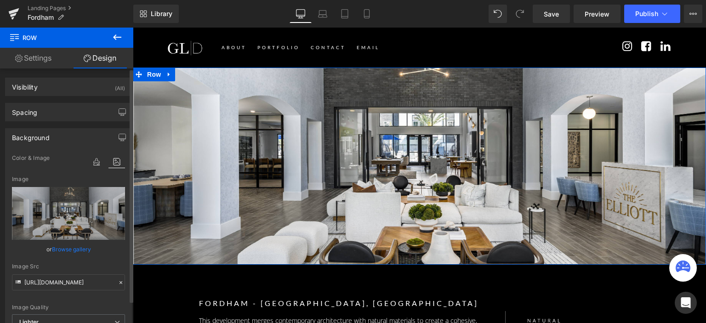
click at [73, 247] on link "Browse gallery" at bounding box center [71, 249] width 39 height 16
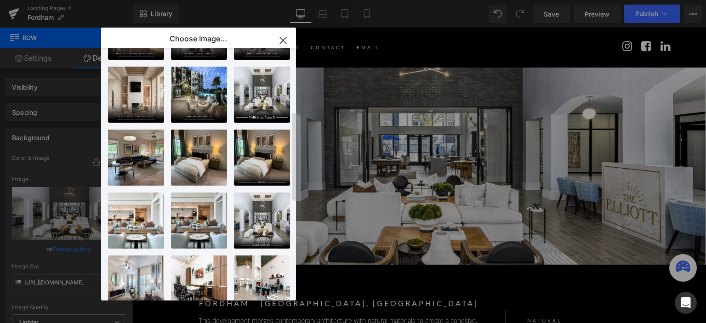
scroll to position [178, 0]
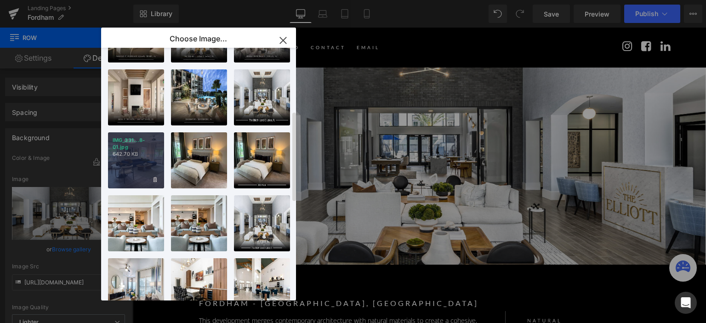
click at [147, 152] on p "642.70 KB" at bounding box center [136, 154] width 47 height 7
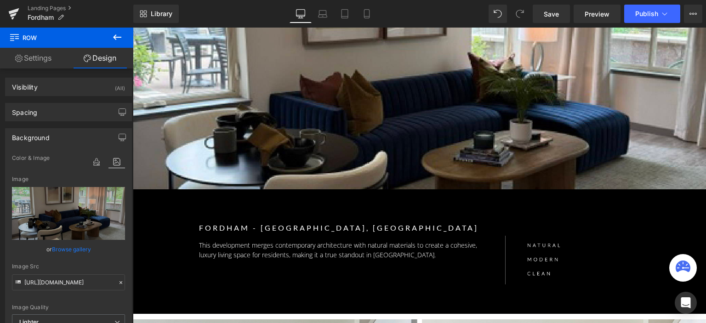
scroll to position [0, 0]
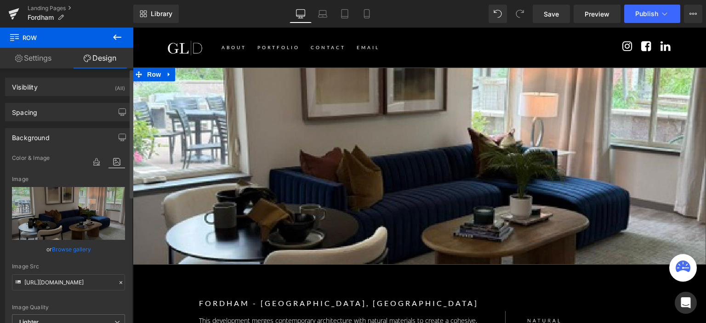
click at [108, 166] on icon at bounding box center [116, 162] width 17 height 12
click at [115, 161] on icon at bounding box center [116, 162] width 17 height 12
click at [112, 165] on icon at bounding box center [116, 162] width 17 height 12
click at [111, 164] on icon at bounding box center [116, 162] width 17 height 12
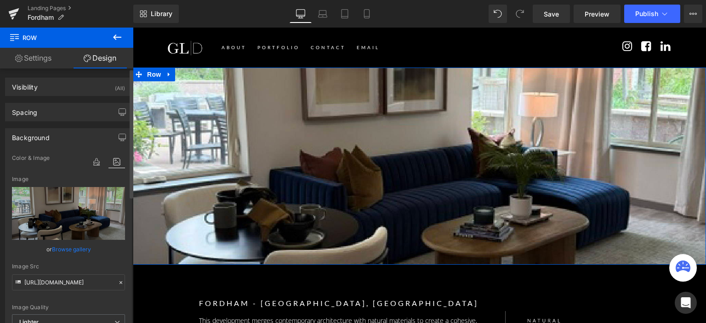
click at [77, 241] on link "Browse gallery" at bounding box center [71, 249] width 39 height 16
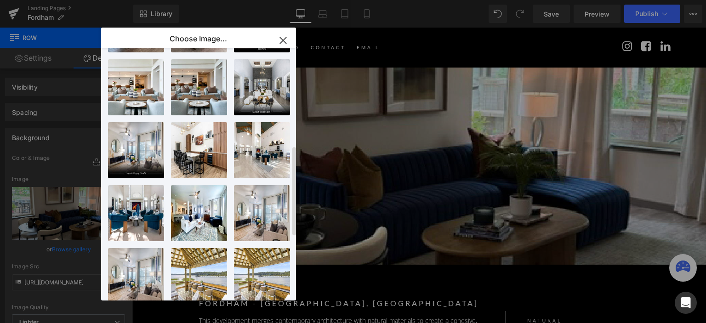
scroll to position [316, 0]
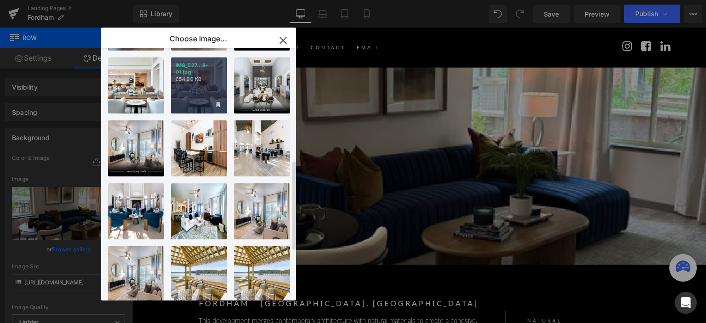
click at [199, 95] on div "IMG_527...8-01.jpg 654.96 KB" at bounding box center [199, 85] width 56 height 56
type input "https://ucarecdn.com/9e9844e6-f3b7-4fc9-a44f-e26bc1883567/-/format/auto/-/previ…"
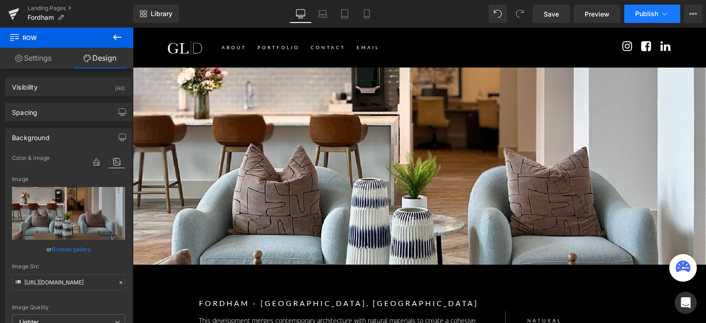
click at [641, 19] on button "Publish" at bounding box center [652, 14] width 56 height 18
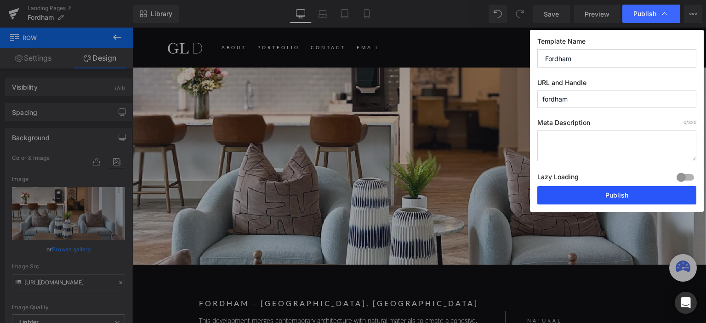
click at [592, 193] on button "Publish" at bounding box center [616, 195] width 159 height 18
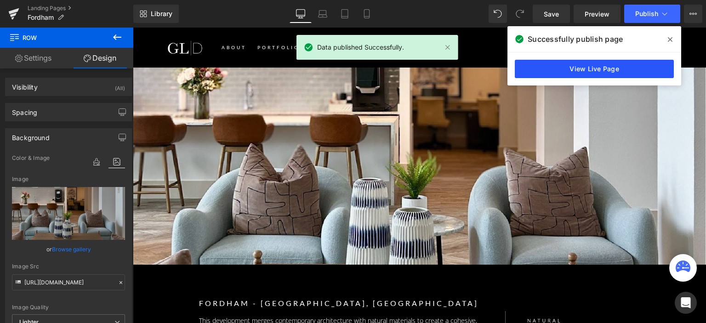
click at [567, 68] on link "View Live Page" at bounding box center [594, 69] width 159 height 18
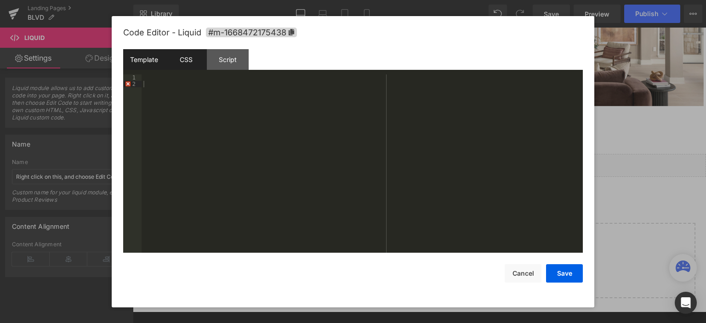
click at [183, 62] on div "CSS" at bounding box center [186, 59] width 42 height 21
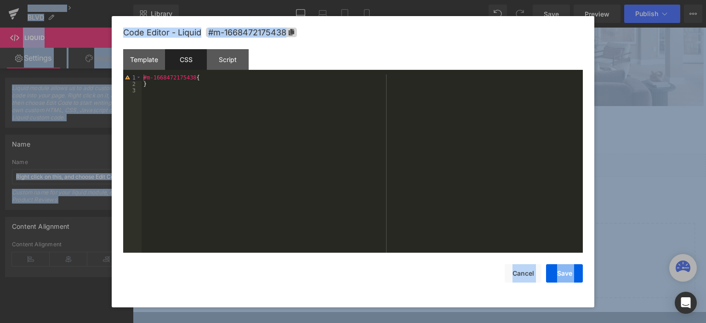
click at [199, 83] on div "#m-1668472175438 { }" at bounding box center [362, 170] width 441 height 192
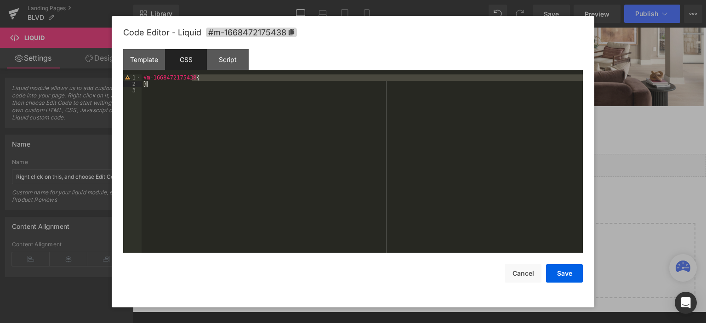
click at [199, 83] on div "#m-1668472175438 { }" at bounding box center [362, 170] width 441 height 192
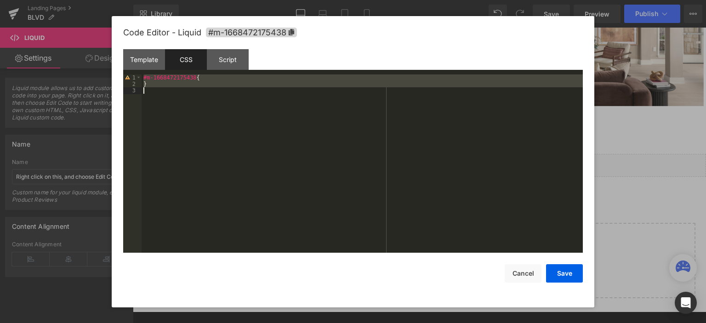
click at [199, 83] on div "#m-1668472175438 { }" at bounding box center [362, 170] width 441 height 192
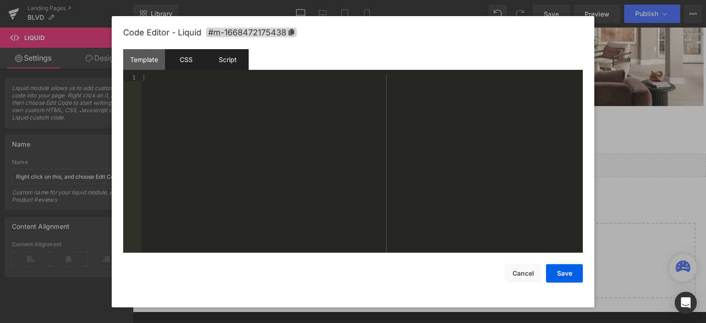
click at [235, 55] on div "Script" at bounding box center [228, 59] width 42 height 21
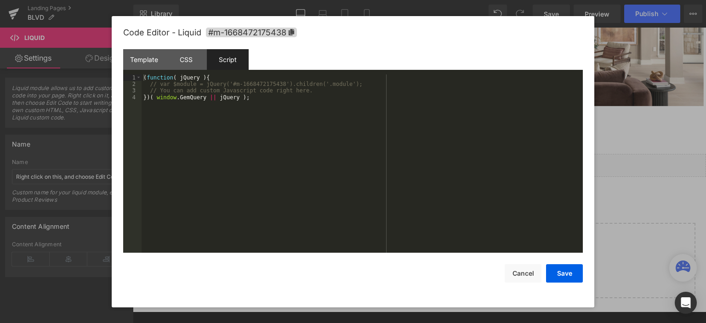
click at [220, 99] on div "( function ( jQuery ) { // var $module = jQuery('#m-1668472175438').children('.…" at bounding box center [362, 170] width 441 height 192
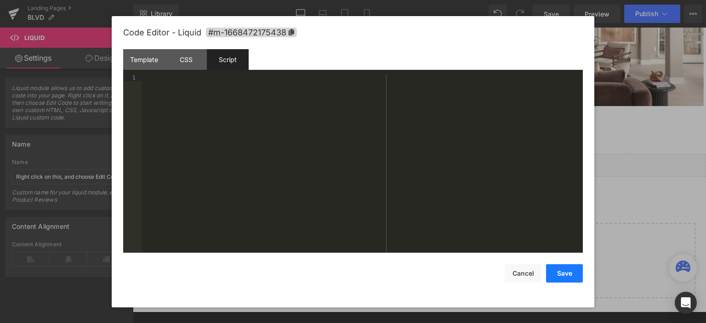
click at [554, 277] on button "Save" at bounding box center [564, 273] width 37 height 18
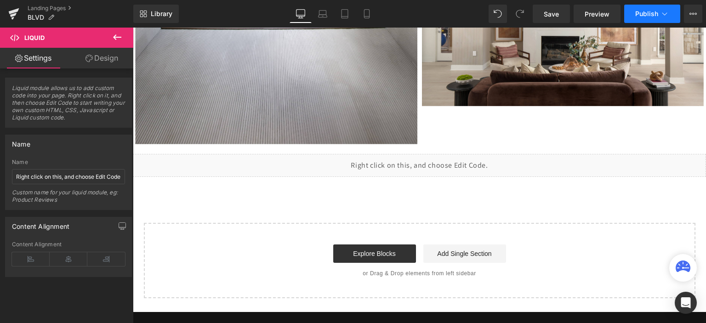
click at [645, 19] on button "Publish" at bounding box center [652, 14] width 56 height 18
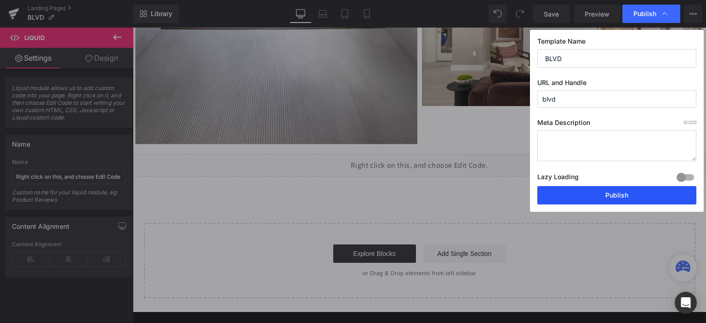
click at [623, 198] on button "Publish" at bounding box center [616, 195] width 159 height 18
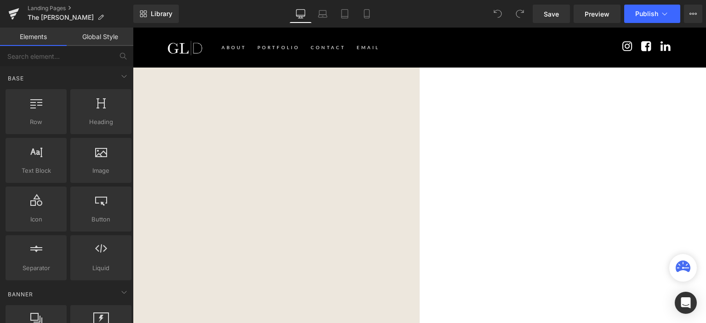
scroll to position [694, 0]
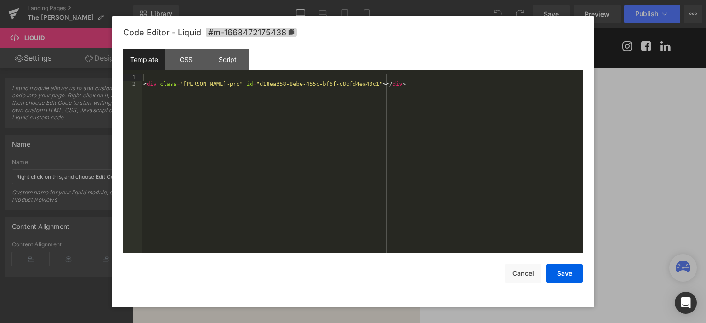
click at [214, 85] on div "< div class = "robin-pro" id = "d18ea358-8ebe-455c-bf6f-c8cfd4ea40c1" > </ div >" at bounding box center [362, 170] width 441 height 192
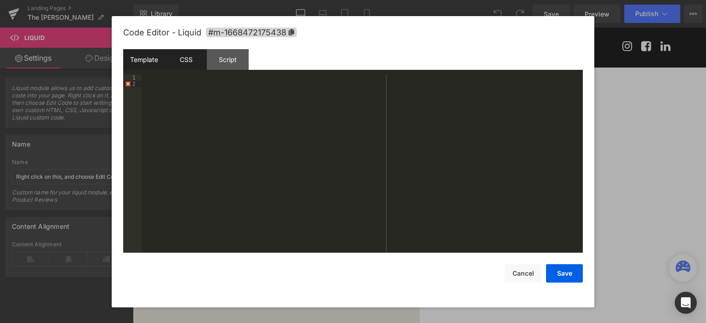
click at [191, 66] on div "CSS" at bounding box center [186, 59] width 42 height 21
click at [190, 82] on div "#m-1668472175438 { }" at bounding box center [362, 170] width 441 height 192
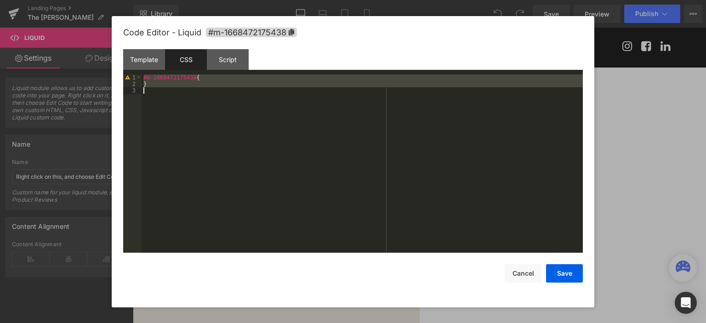
click at [190, 82] on div "#m-1668472175438 { }" at bounding box center [362, 170] width 441 height 192
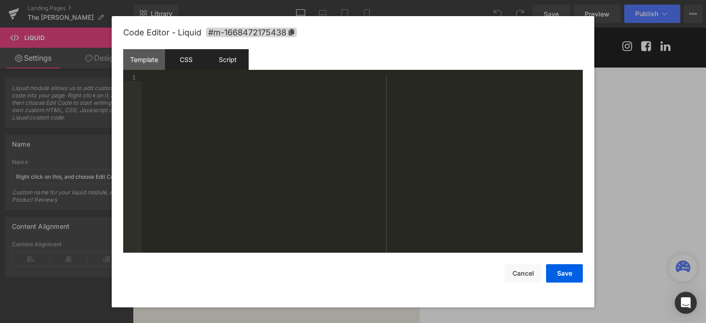
click at [217, 66] on div "Script" at bounding box center [228, 59] width 42 height 21
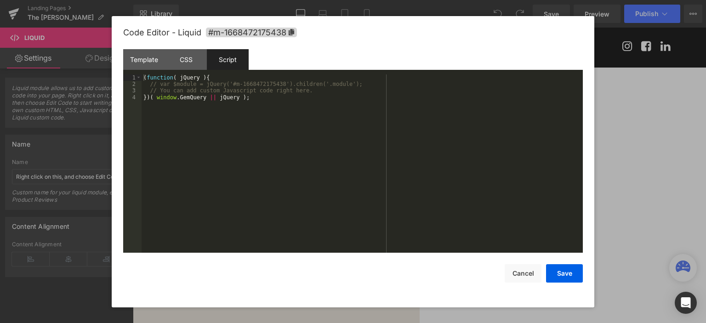
click at [204, 150] on div "( function ( jQuery ) { // var $module = jQuery('#m-1668472175438').children('.…" at bounding box center [362, 170] width 441 height 192
click at [215, 128] on div "( function ( jQuery ) { // var $module = jQuery('#m-1668472175438').children('.…" at bounding box center [362, 163] width 441 height 179
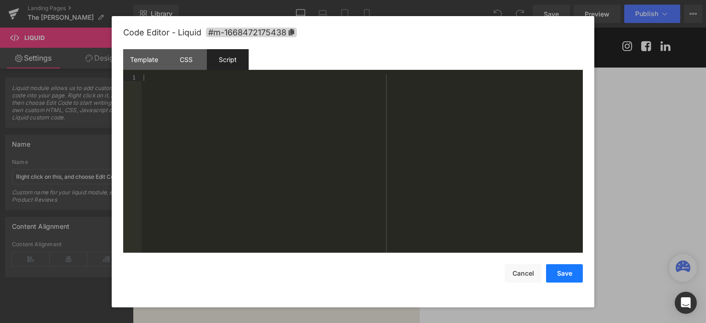
click at [565, 270] on button "Save" at bounding box center [564, 273] width 37 height 18
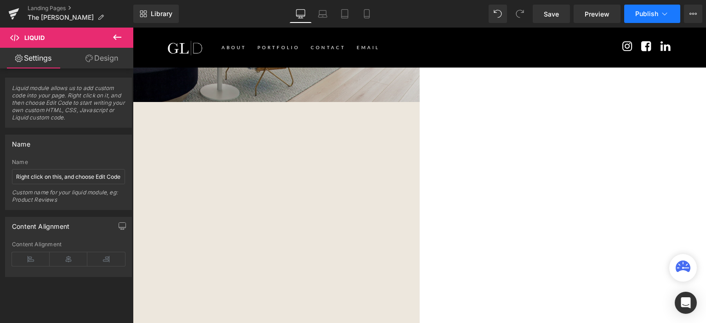
click at [643, 12] on span "Publish" at bounding box center [646, 13] width 23 height 7
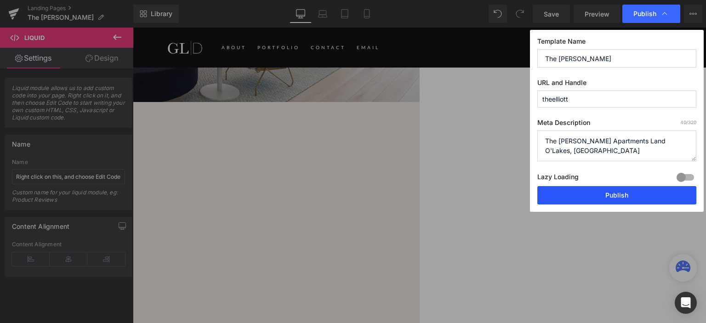
click at [584, 193] on button "Publish" at bounding box center [616, 195] width 159 height 18
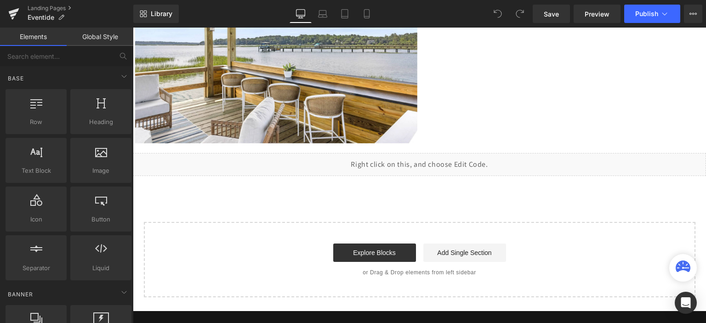
scroll to position [633, 0]
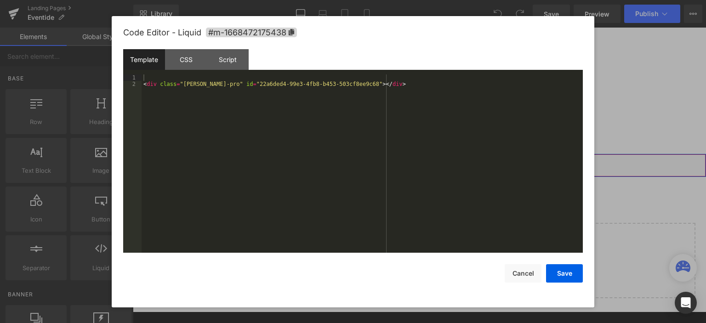
click at [428, 163] on div "Liquid" at bounding box center [419, 165] width 573 height 23
click at [294, 104] on div "< div class = "[PERSON_NAME]-pro" id = "22a6ded4-99e3-4fb8-b453-503cf8ee9c68" >…" at bounding box center [362, 170] width 441 height 192
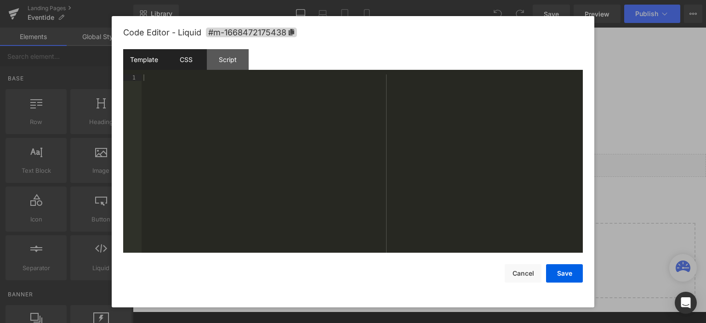
click at [200, 61] on div "CSS" at bounding box center [186, 59] width 42 height 21
click at [227, 90] on div "#m-1668472175438 { }" at bounding box center [362, 170] width 441 height 192
click at [233, 60] on div "Script" at bounding box center [228, 59] width 42 height 21
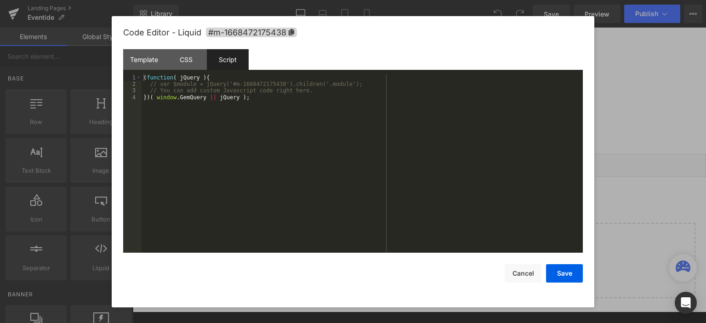
click at [219, 114] on div "( function ( jQuery ) { // var $module = jQuery('#m-1668472175438').children('.…" at bounding box center [362, 170] width 441 height 192
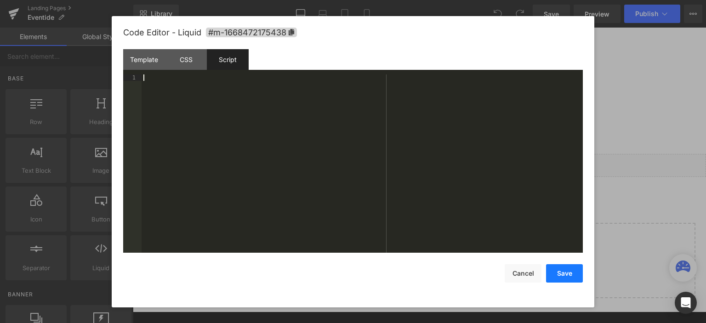
click at [571, 275] on button "Save" at bounding box center [564, 273] width 37 height 18
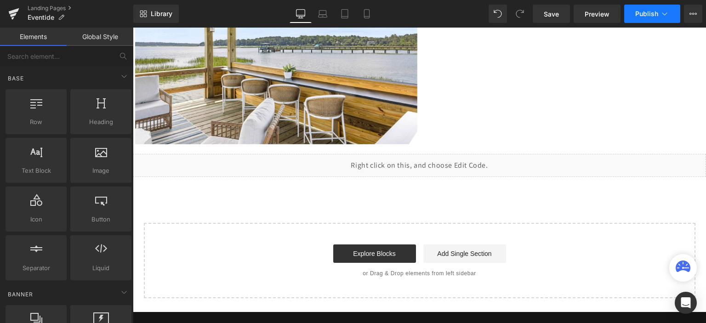
click at [643, 17] on button "Publish" at bounding box center [652, 14] width 56 height 18
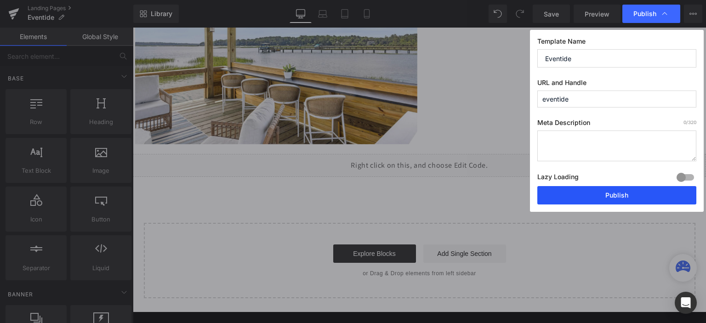
click at [593, 195] on button "Publish" at bounding box center [616, 195] width 159 height 18
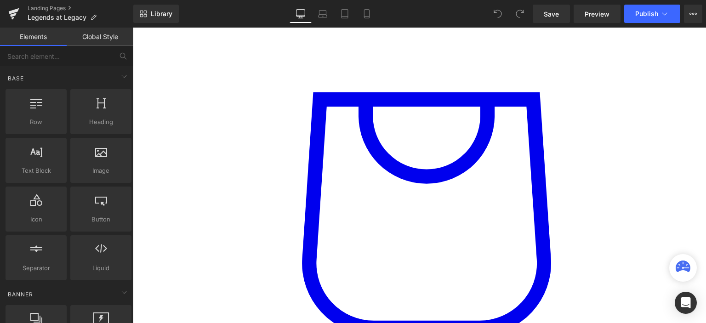
scroll to position [985, 0]
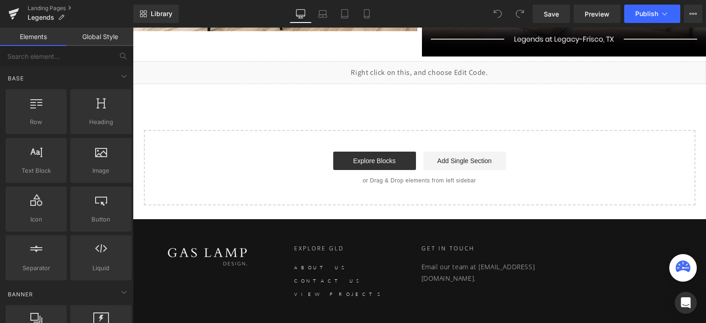
scroll to position [938, 0]
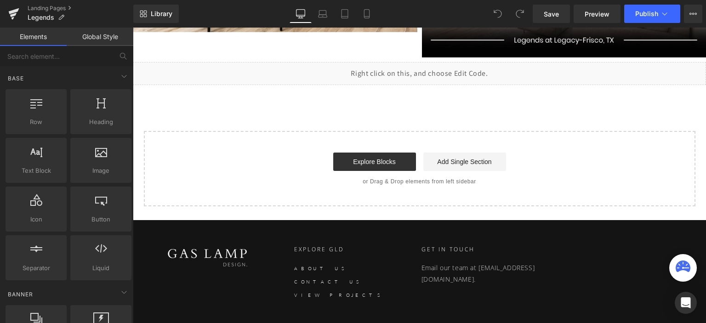
click at [428, 75] on div "Liquid" at bounding box center [419, 73] width 573 height 23
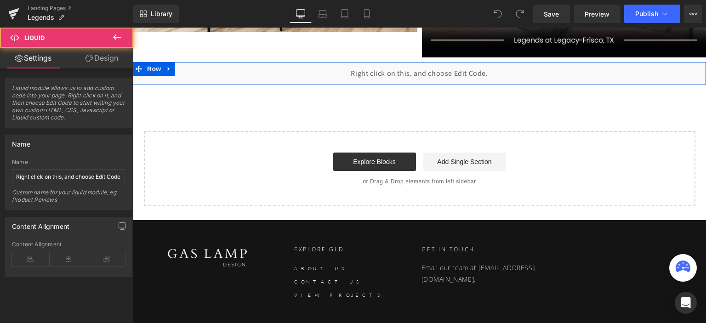
click at [429, 73] on div "Liquid" at bounding box center [419, 73] width 573 height 23
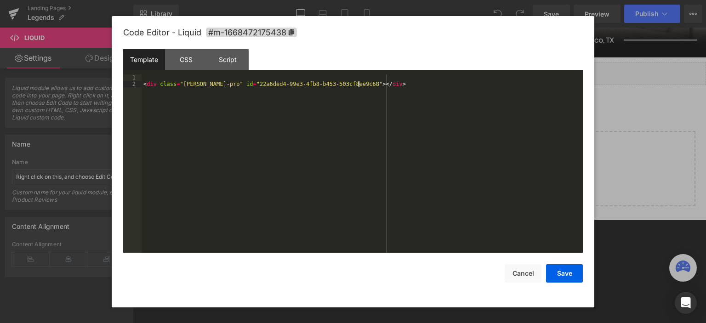
click at [303, 93] on div "< div class = "[PERSON_NAME]-pro" id = "22a6ded4-99e3-4fb8-b453-503cf8ee9c68" >…" at bounding box center [362, 170] width 441 height 192
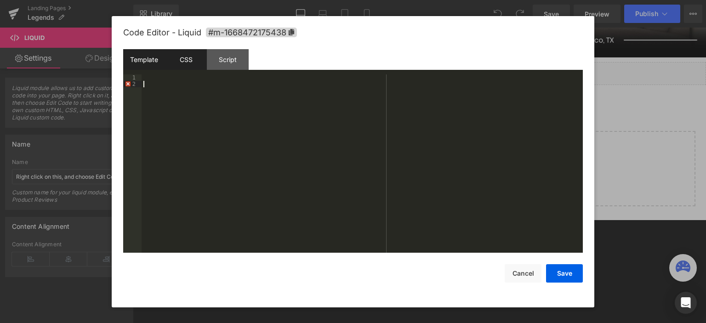
click at [168, 60] on div "CSS" at bounding box center [186, 59] width 42 height 21
click at [206, 92] on div "#m-1668472175438 { }" at bounding box center [362, 170] width 441 height 192
click at [232, 69] on div "Script" at bounding box center [228, 59] width 42 height 21
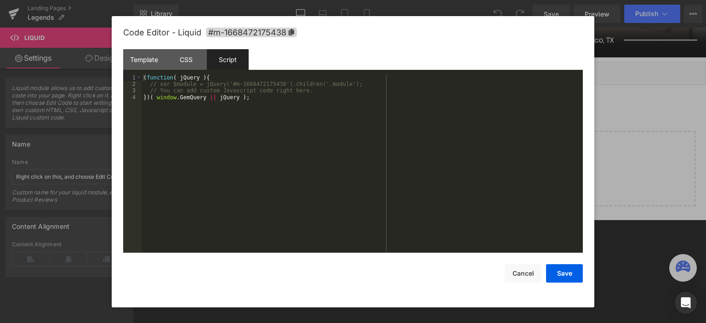
click at [211, 90] on div "( function ( jQuery ) { // var $module = jQuery('#m-1668472175438').children('.…" at bounding box center [362, 170] width 441 height 192
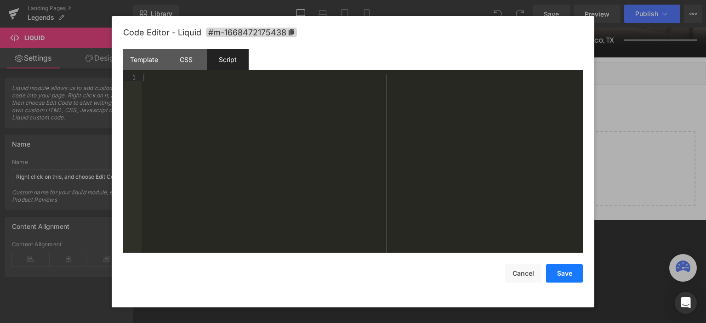
click at [557, 277] on button "Save" at bounding box center [564, 273] width 37 height 18
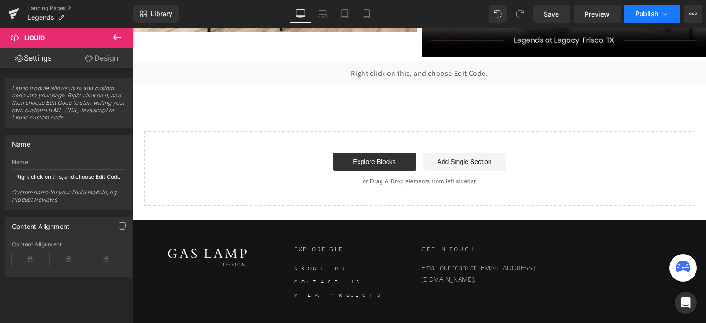
click at [653, 14] on span "Publish" at bounding box center [646, 13] width 23 height 7
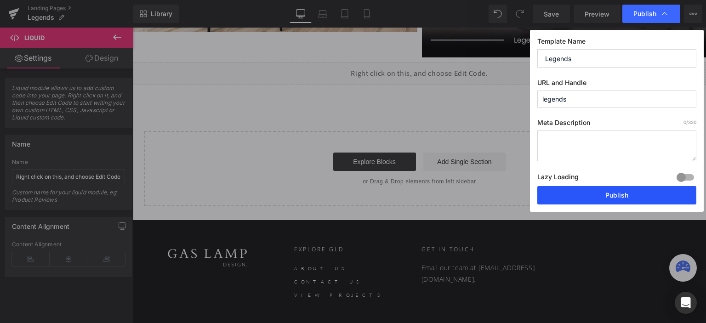
click at [610, 202] on button "Publish" at bounding box center [616, 195] width 159 height 18
